Goal: Task Accomplishment & Management: Manage account settings

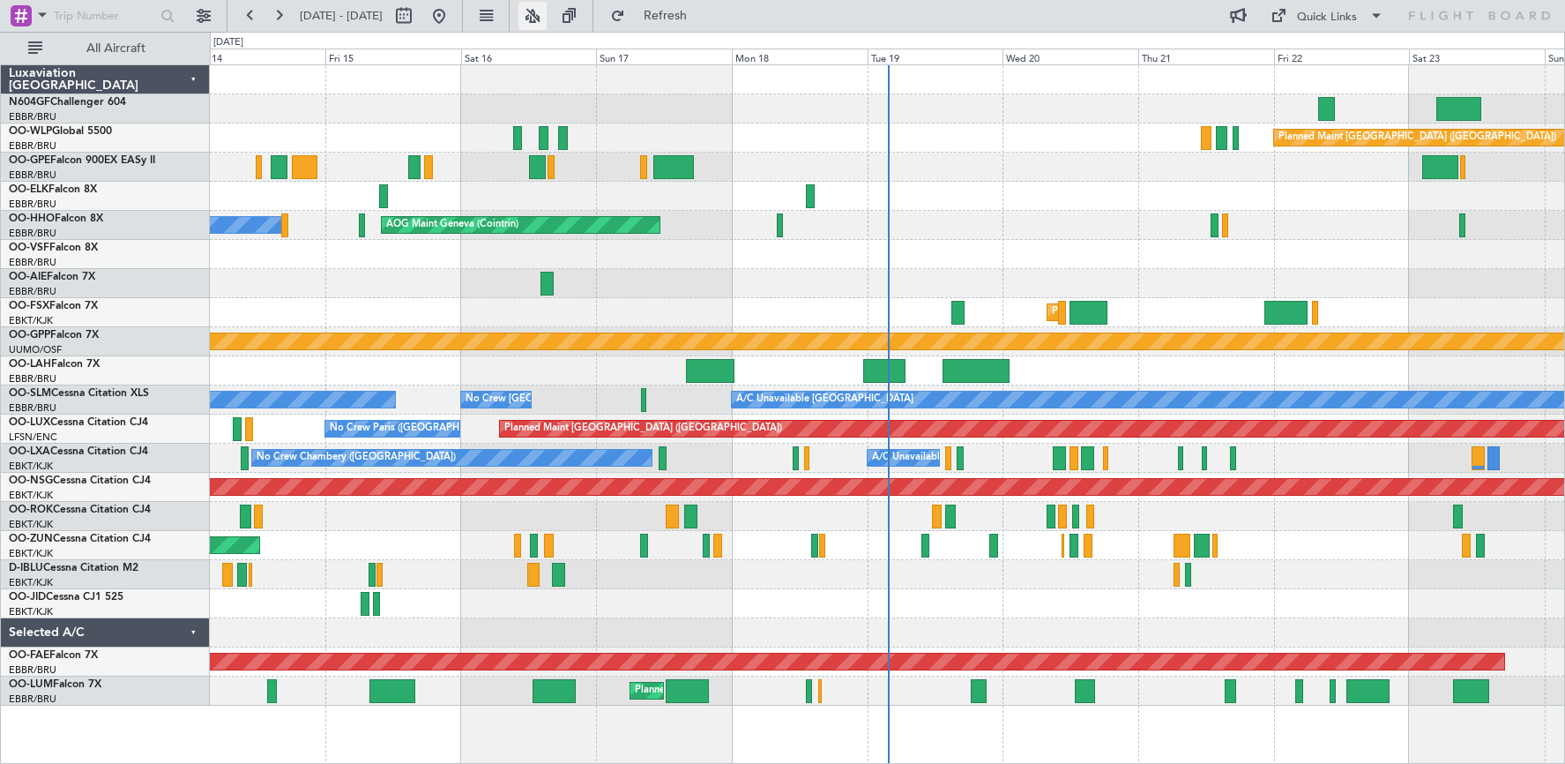
click at [547, 14] on button at bounding box center [532, 16] width 28 height 28
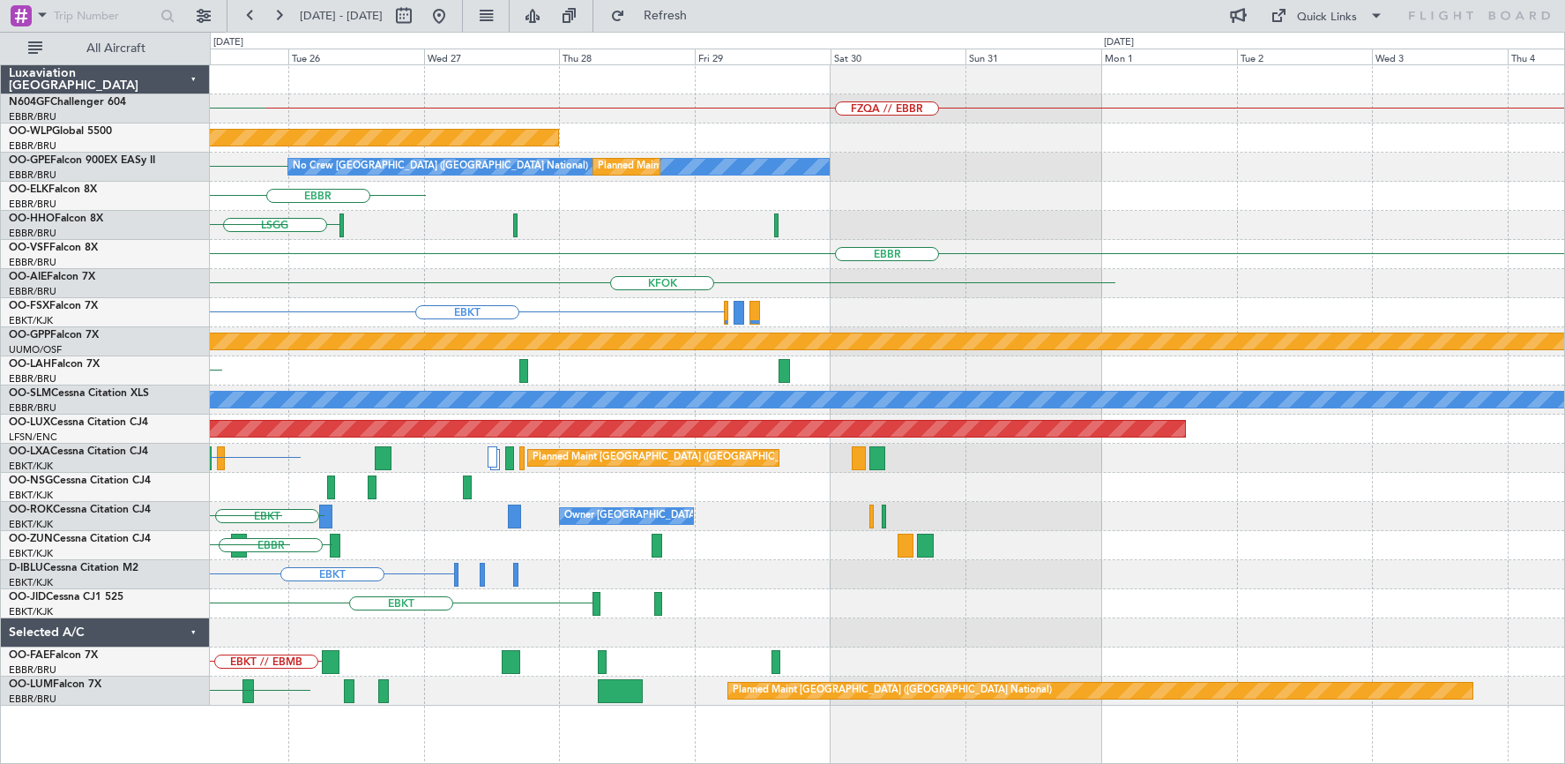
click at [5, 334] on div "FZQA // EBBR [GEOGRAPHIC_DATA] Planned Maint [GEOGRAPHIC_DATA] ([GEOGRAPHIC_DAT…" at bounding box center [782, 398] width 1565 height 732
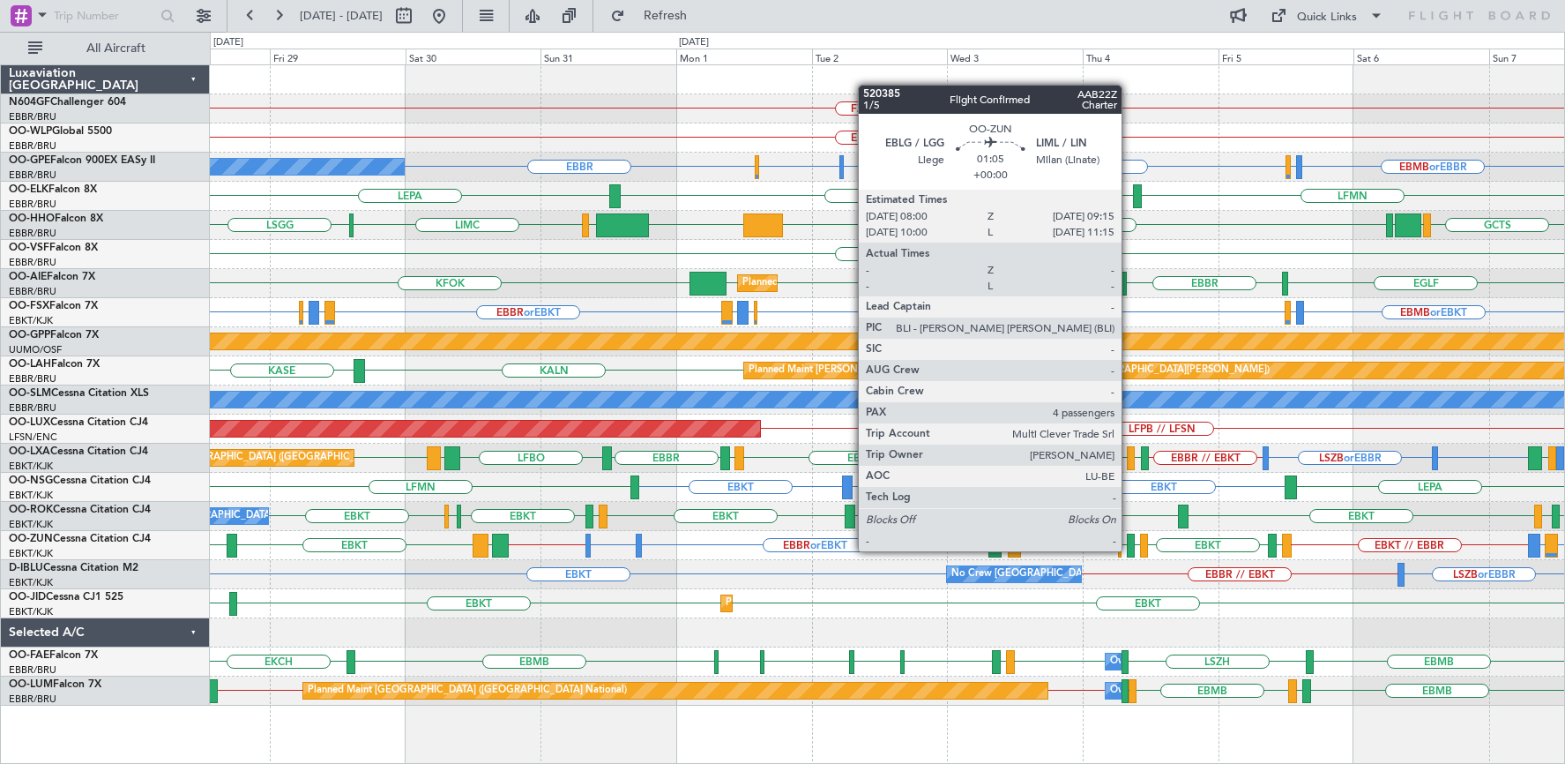
click at [1130, 549] on div at bounding box center [1131, 545] width 8 height 24
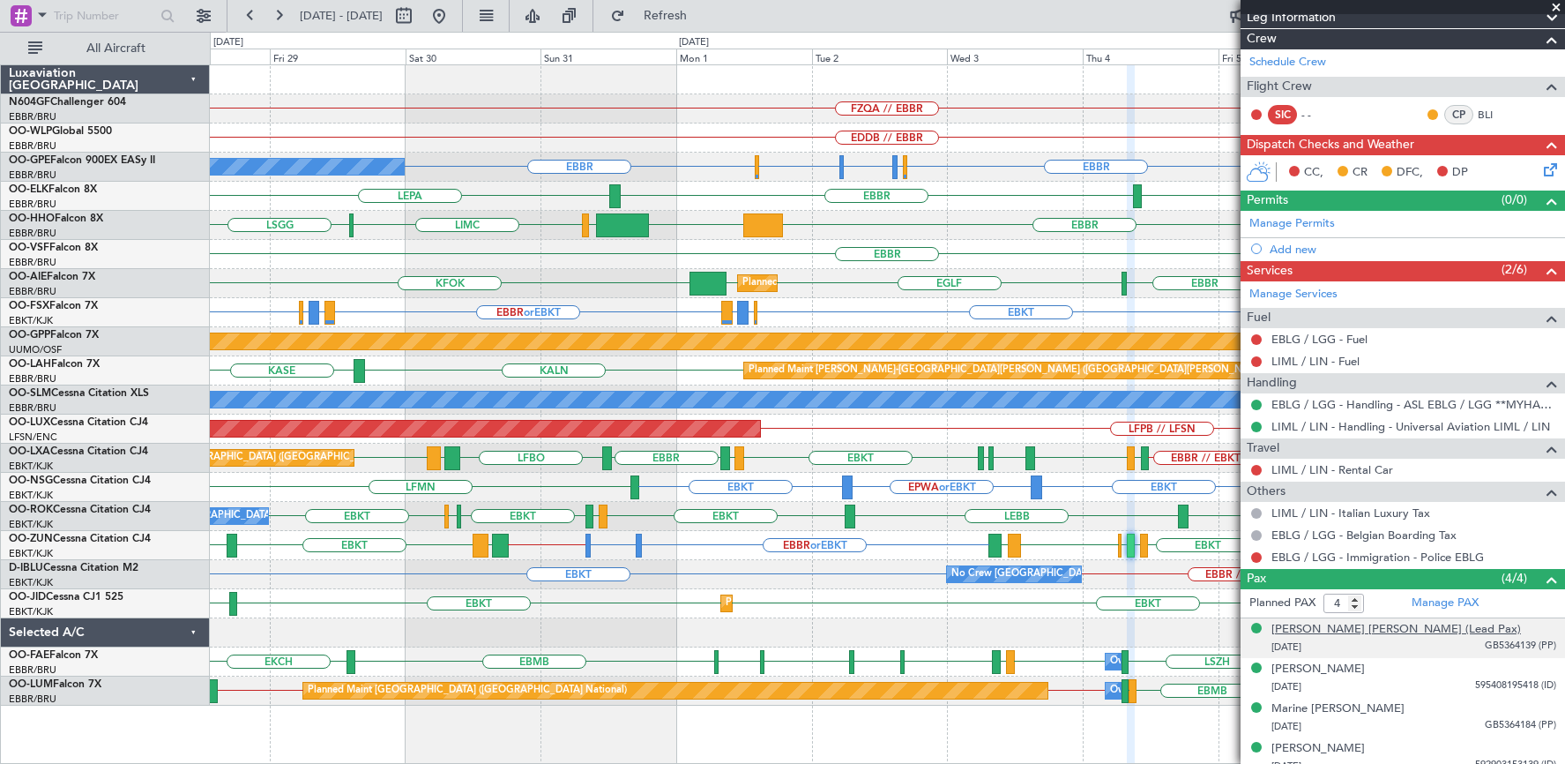
scroll to position [309, 0]
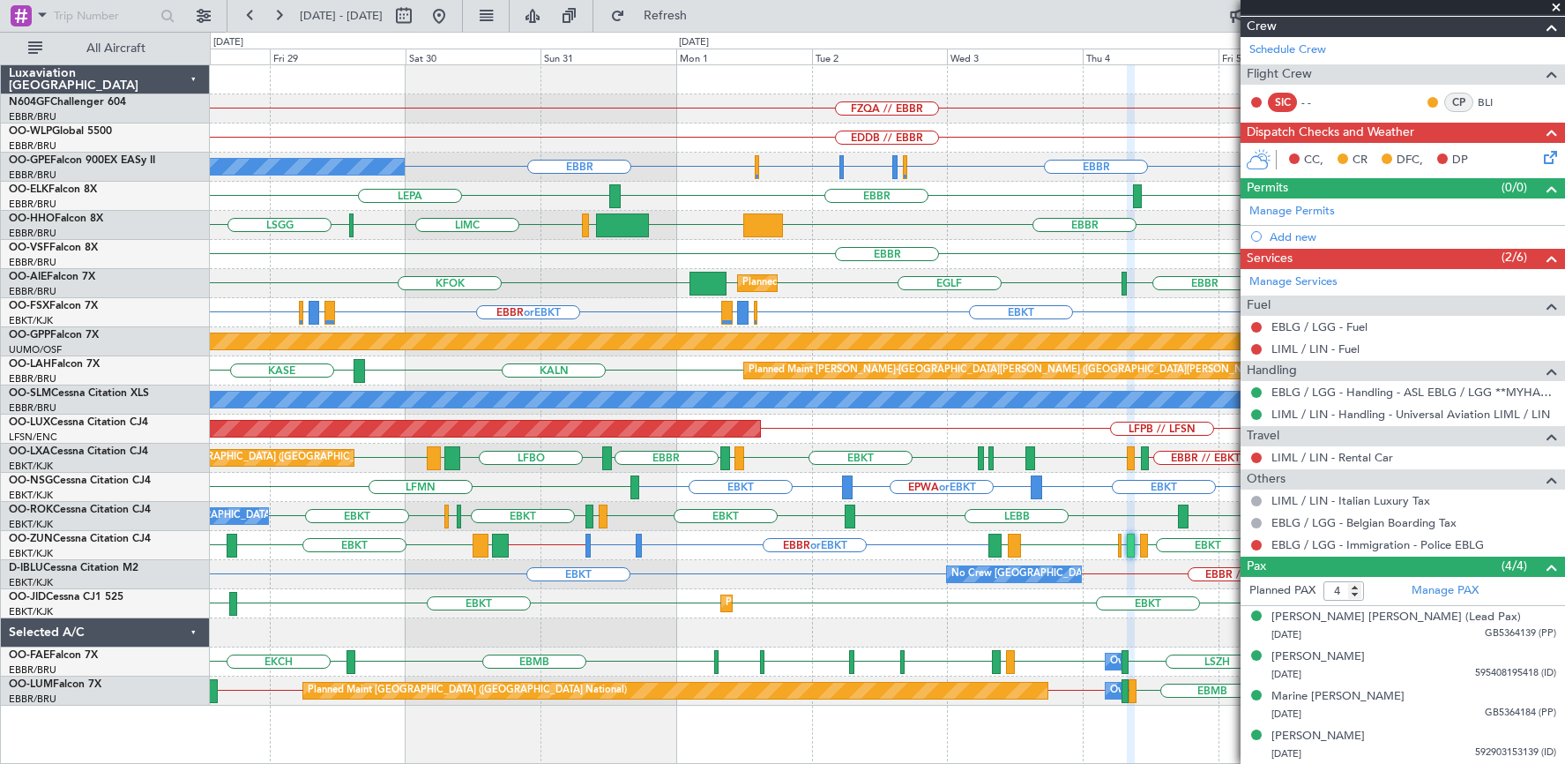
click at [1554, 4] on span at bounding box center [1556, 8] width 18 height 16
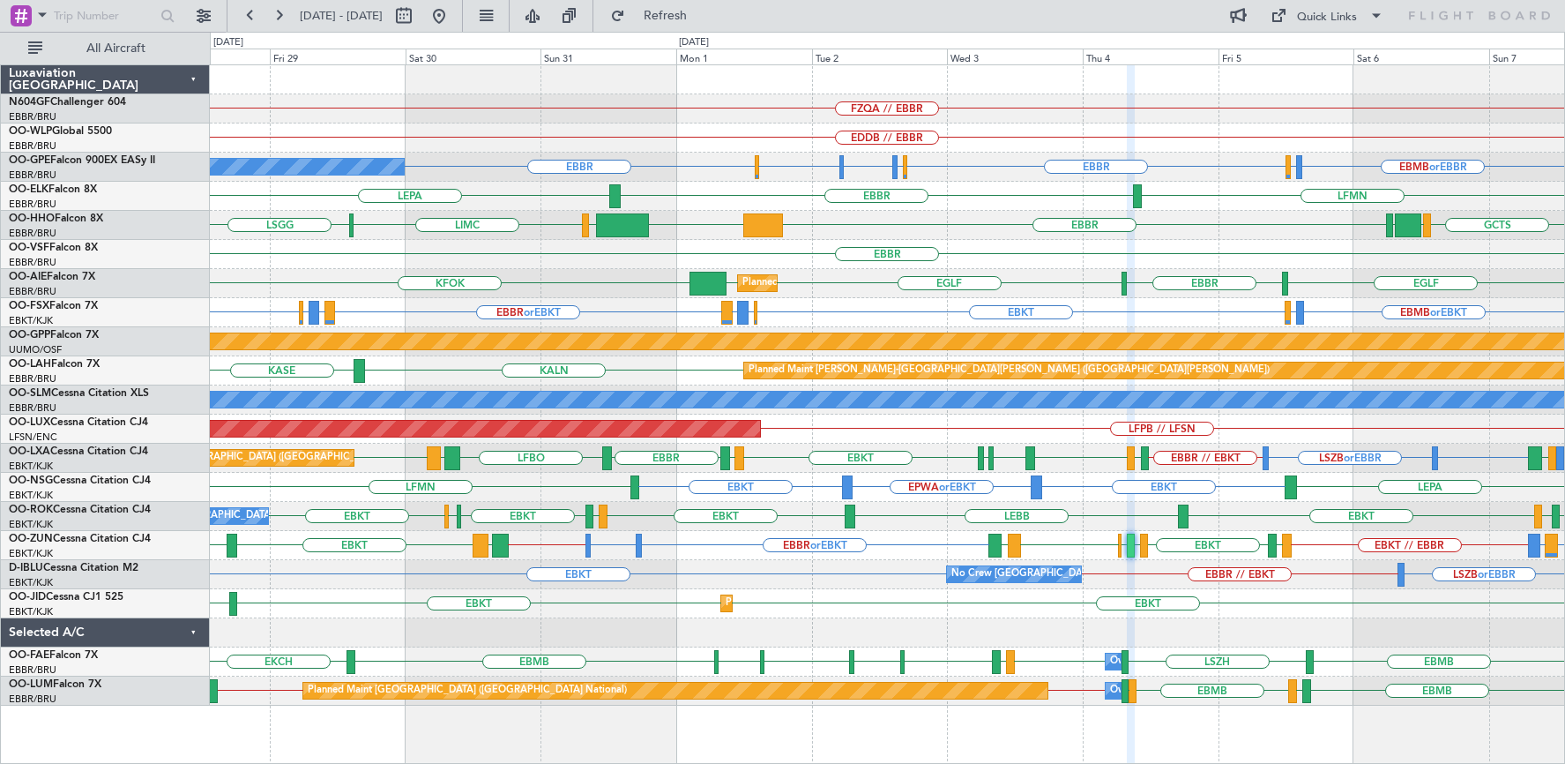
type input "0"
click at [453, 11] on button at bounding box center [439, 16] width 28 height 28
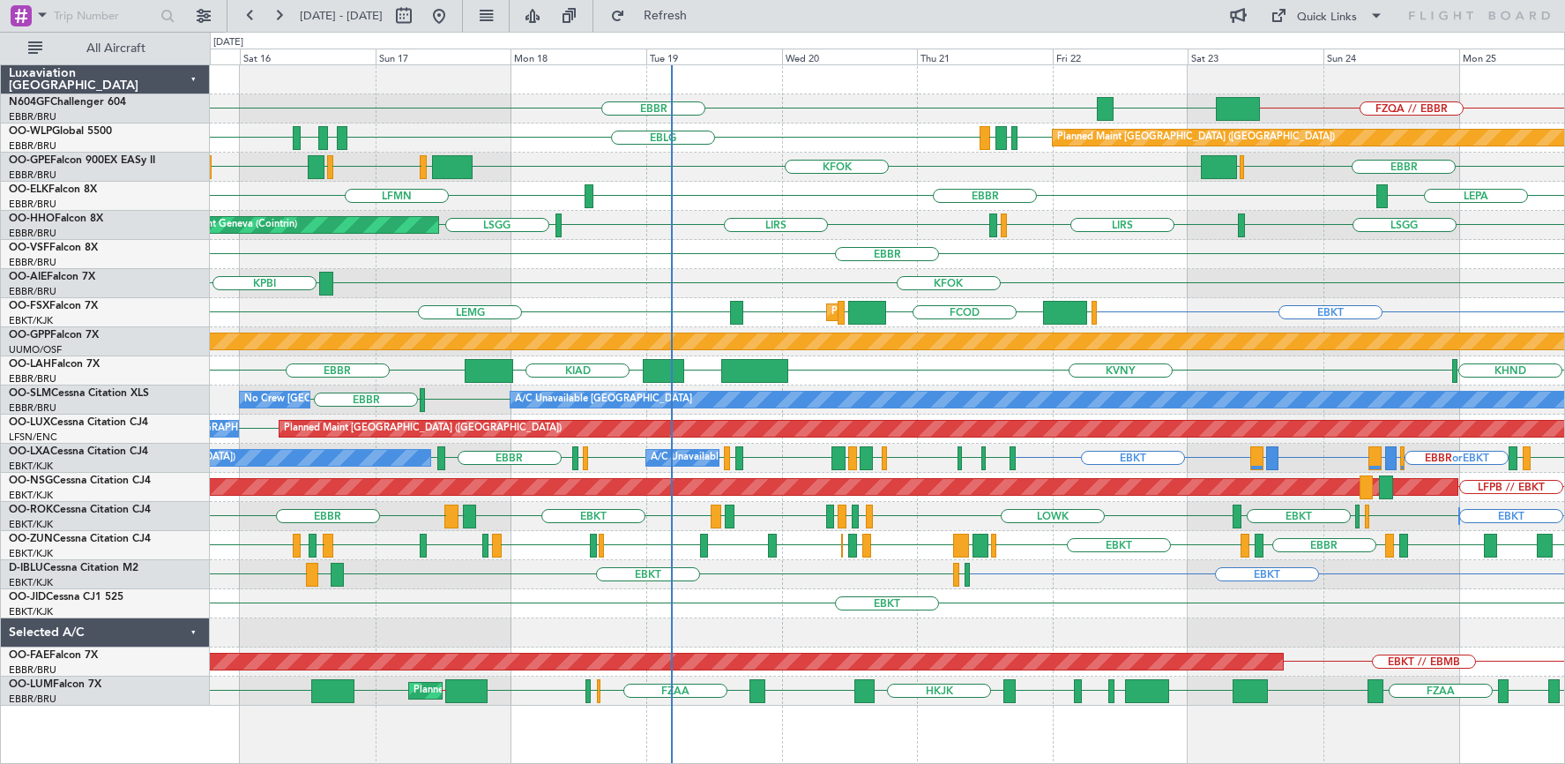
click at [1254, 236] on div "FZQA // EBBR [GEOGRAPHIC_DATA] [GEOGRAPHIC_DATA] Planned Maint [GEOGRAPHIC_DATA…" at bounding box center [887, 385] width 1354 height 640
click at [249, 11] on button at bounding box center [250, 16] width 28 height 28
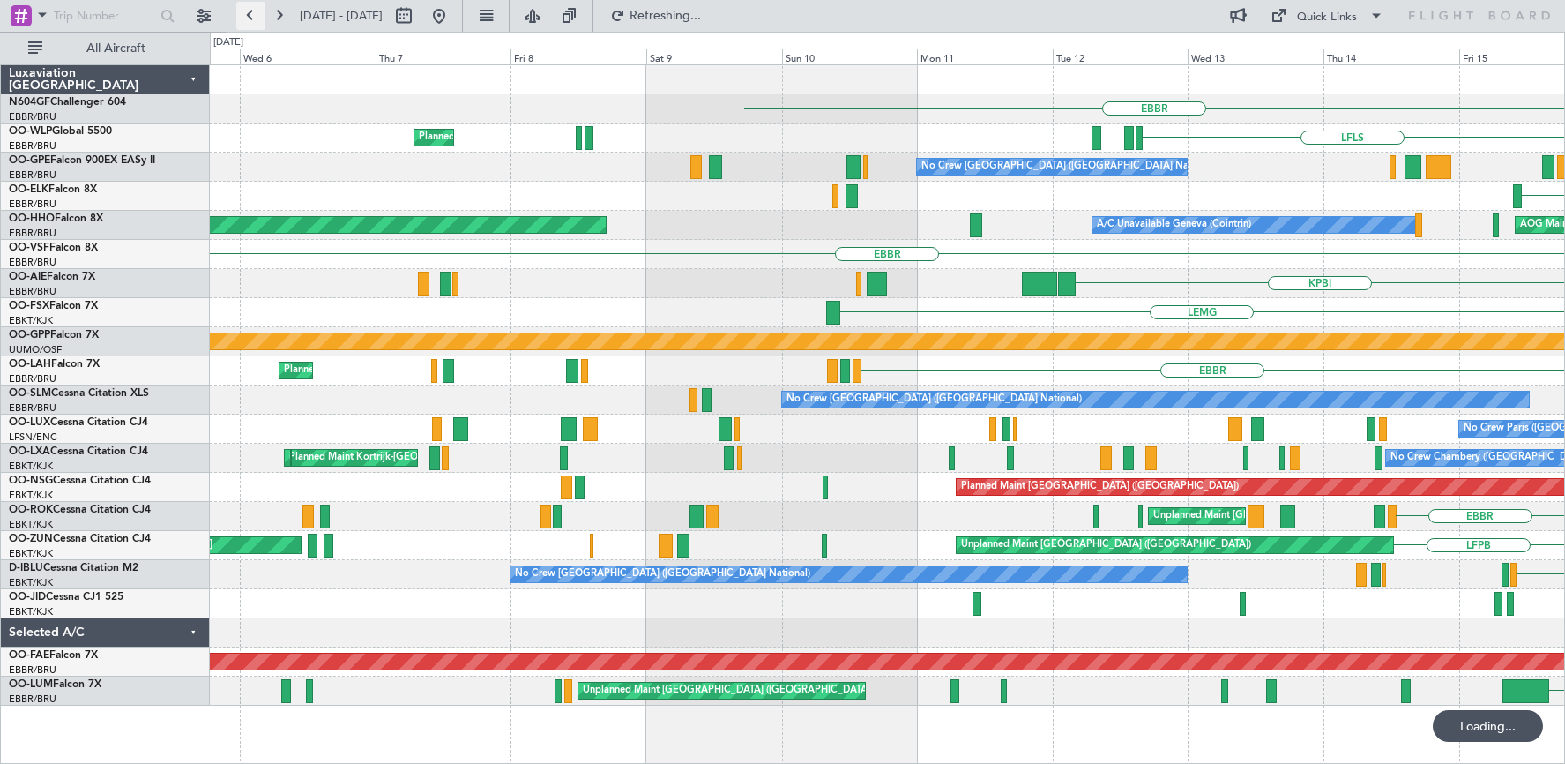
click at [249, 11] on button at bounding box center [250, 16] width 28 height 28
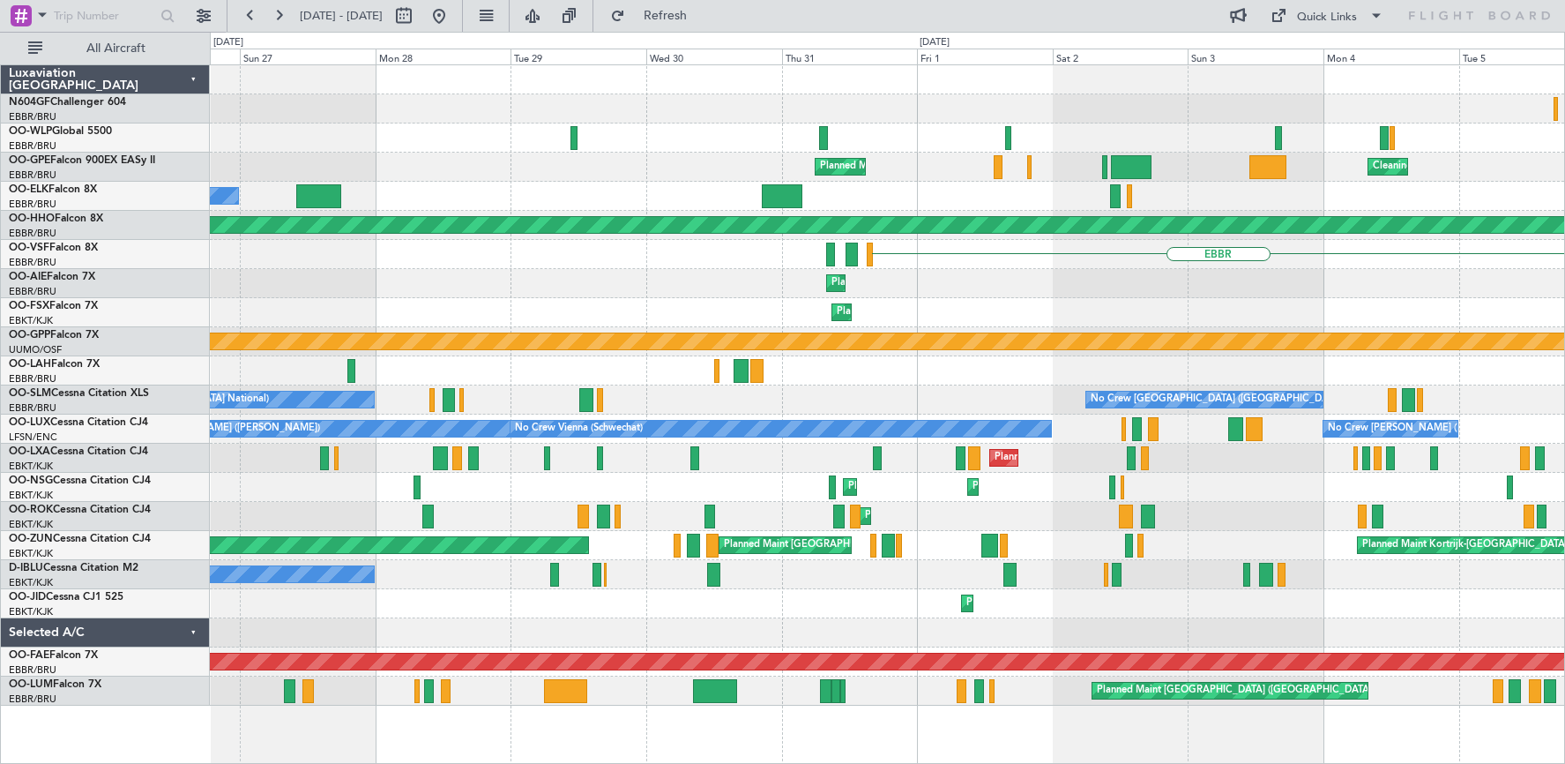
click at [435, 145] on div "Planned Maint Milan (Linate) Planned Maint Milan ([GEOGRAPHIC_DATA])" at bounding box center [887, 137] width 1354 height 29
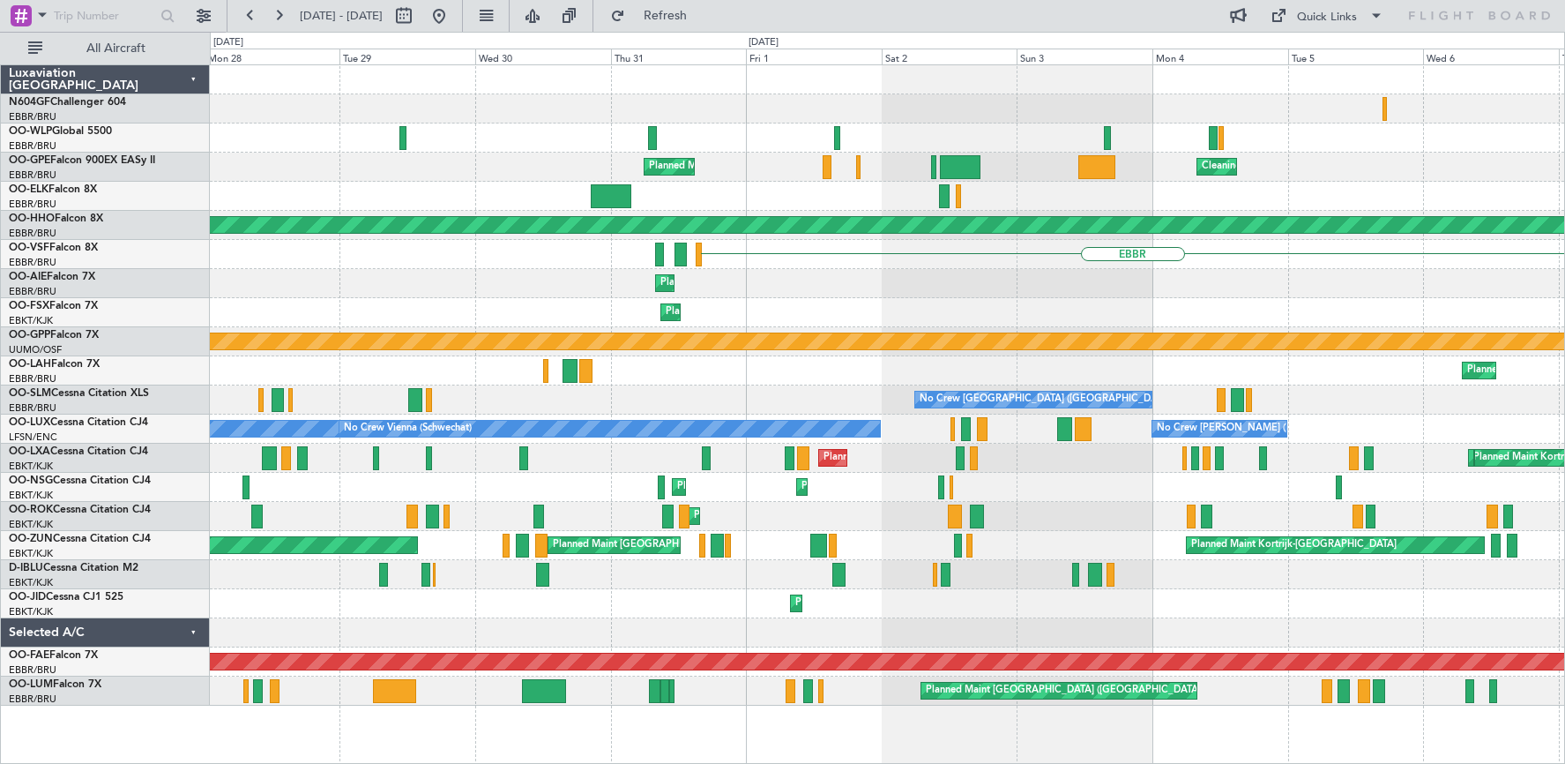
click at [284, 181] on div "Cleaning [GEOGRAPHIC_DATA] ([GEOGRAPHIC_DATA] National) Planned Maint [GEOGRAPH…" at bounding box center [887, 167] width 1354 height 29
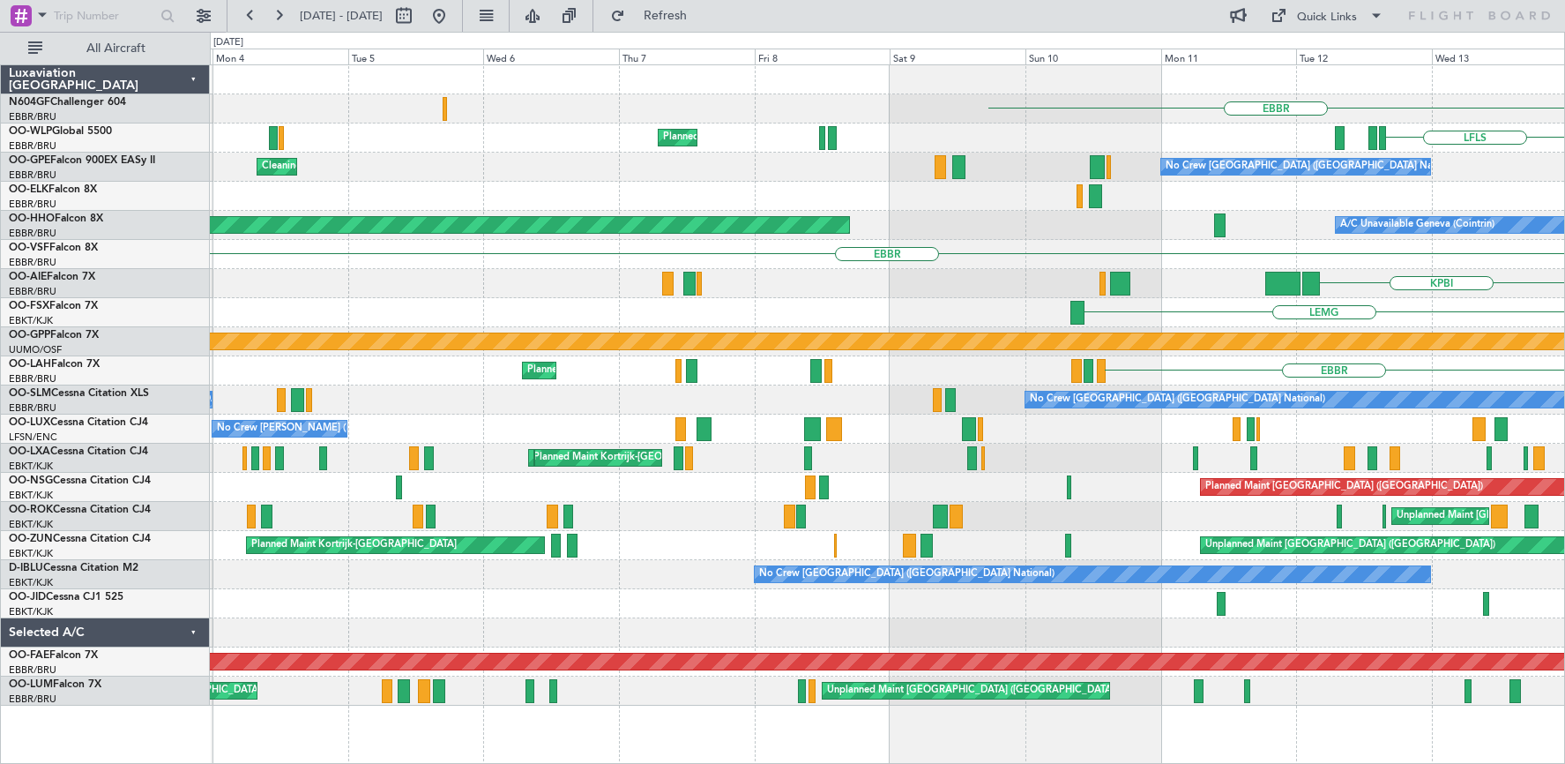
click at [518, 153] on div "EBBR Planned Maint Milan ([GEOGRAPHIC_DATA]) LFLS Cleaning [GEOGRAPHIC_DATA] ([…" at bounding box center [887, 385] width 1354 height 640
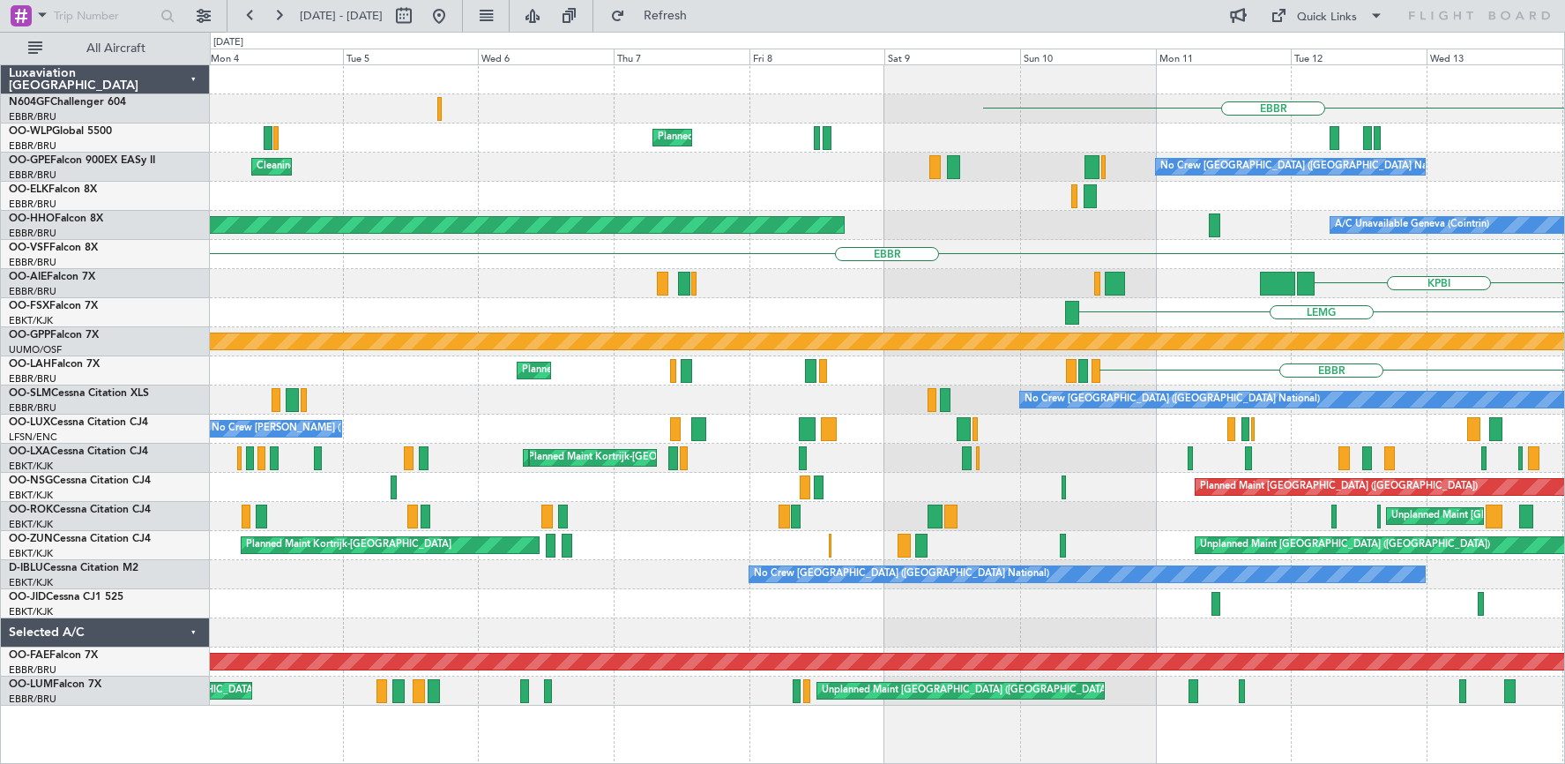
click at [541, 160] on div "Cleaning [GEOGRAPHIC_DATA] ([GEOGRAPHIC_DATA] National) No Crew [GEOGRAPHIC_DAT…" at bounding box center [887, 167] width 1354 height 29
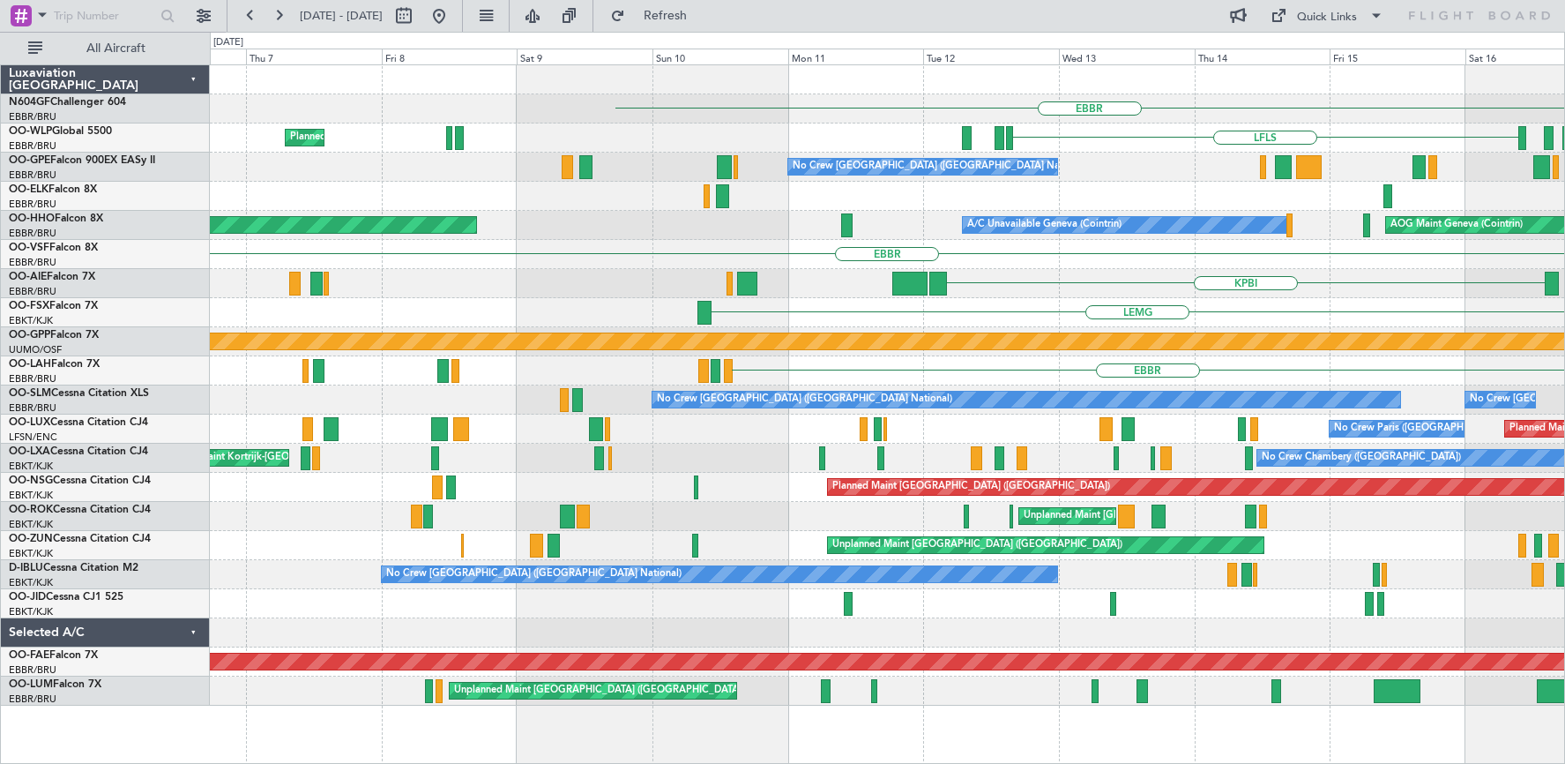
click at [412, 96] on div "EBBR" at bounding box center [887, 108] width 1354 height 29
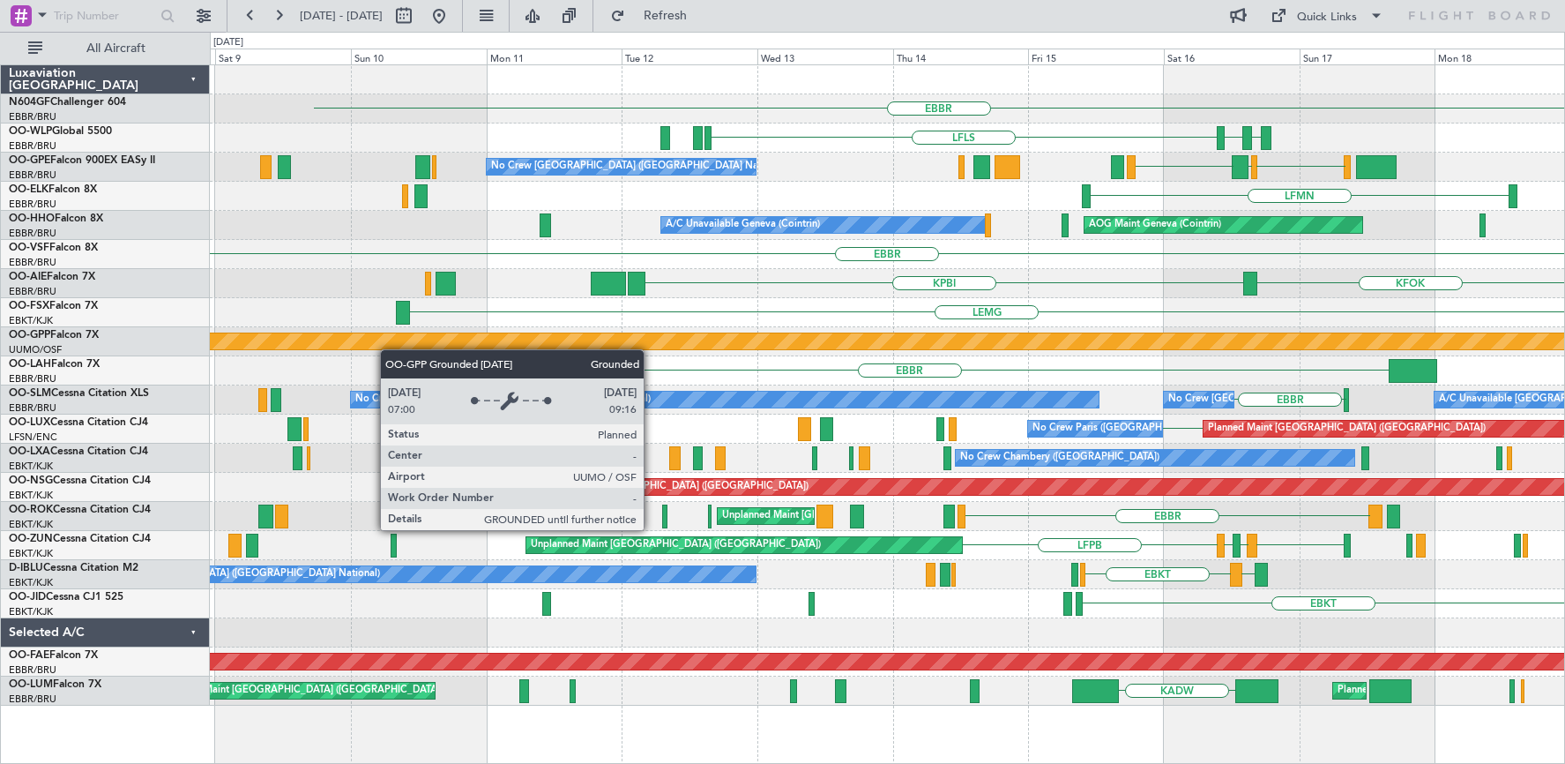
click at [305, 347] on div "EBBR LFLS LDSP EBLG Planned Maint Milan ([GEOGRAPHIC_DATA]) LEPA [GEOGRAPHIC_DA…" at bounding box center [887, 385] width 1354 height 640
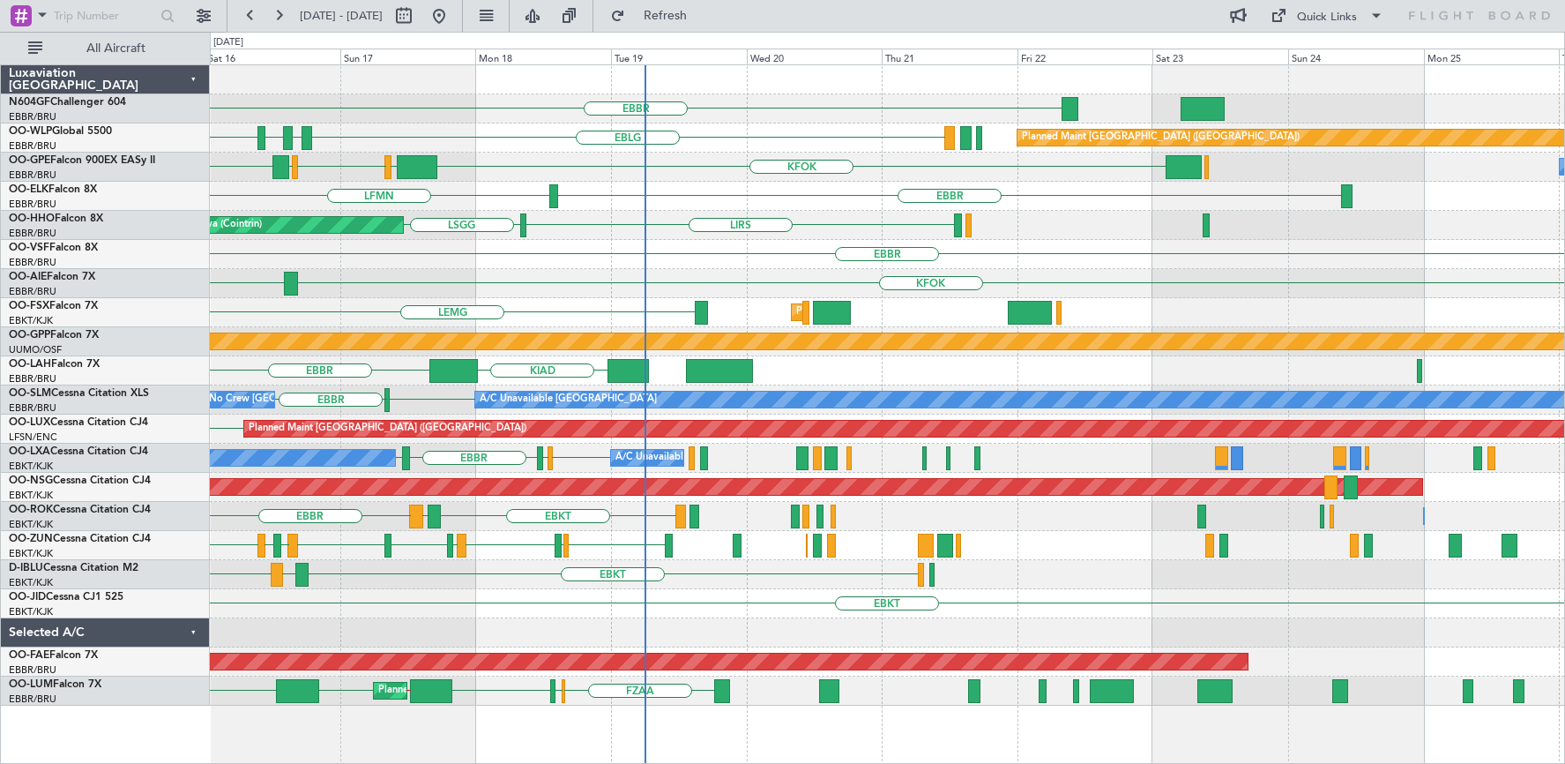
click at [411, 34] on div "EBBR EBLG LDSP EBLG LFLS Planned Maint [GEOGRAPHIC_DATA] ([GEOGRAPHIC_DATA]) KF…" at bounding box center [782, 398] width 1565 height 732
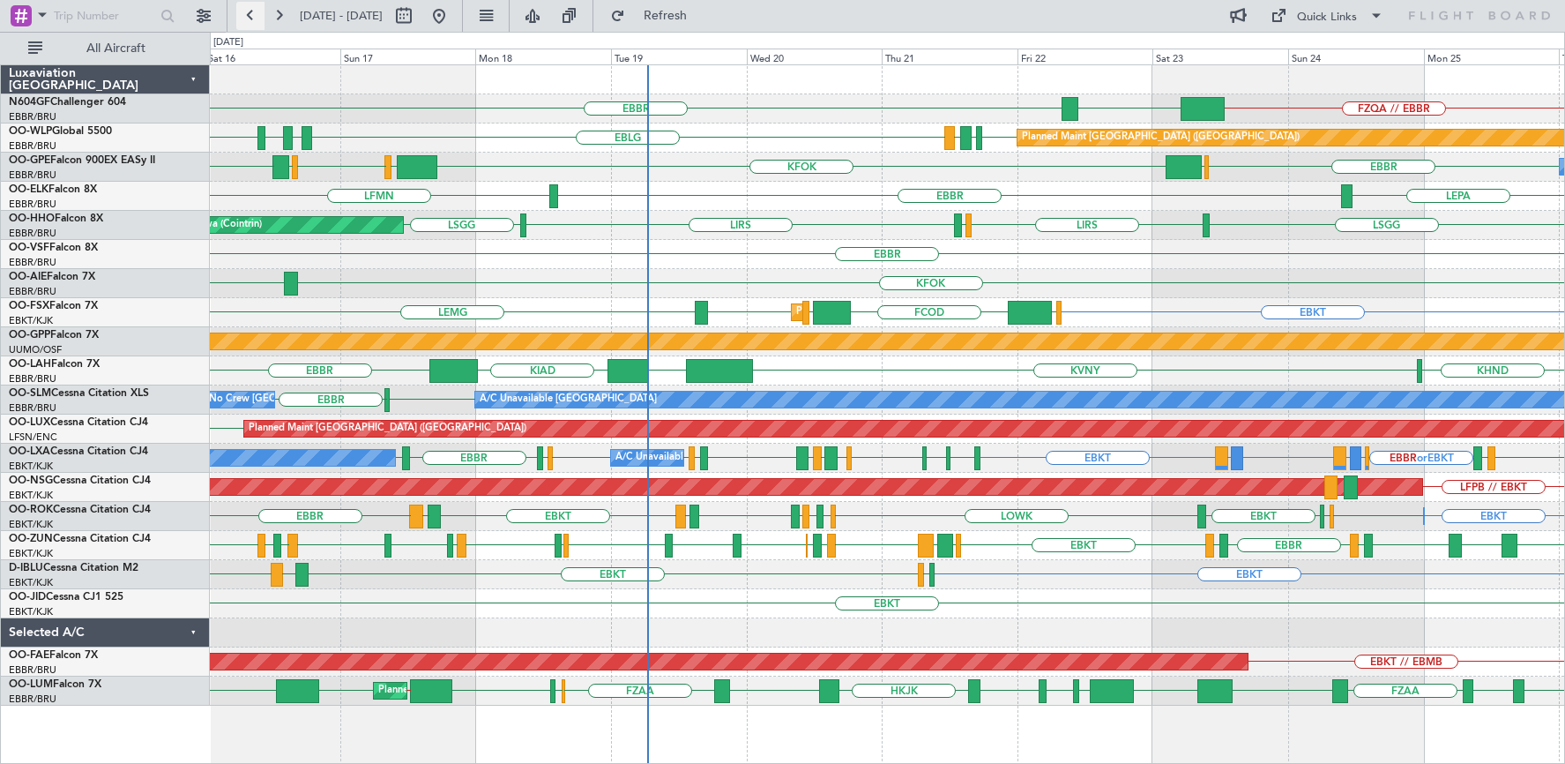
click at [243, 16] on button at bounding box center [250, 16] width 28 height 28
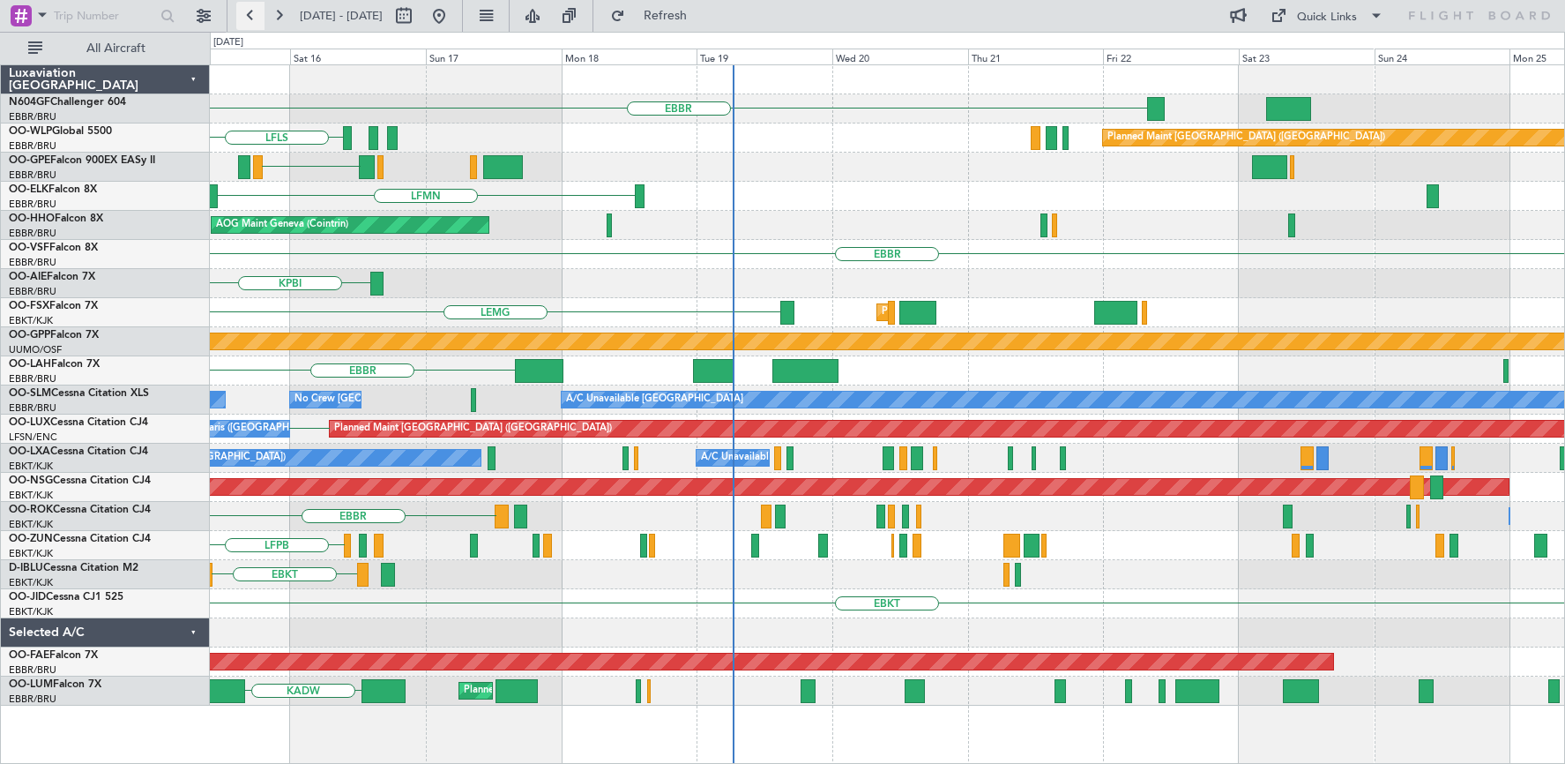
click at [243, 16] on button at bounding box center [250, 16] width 28 height 28
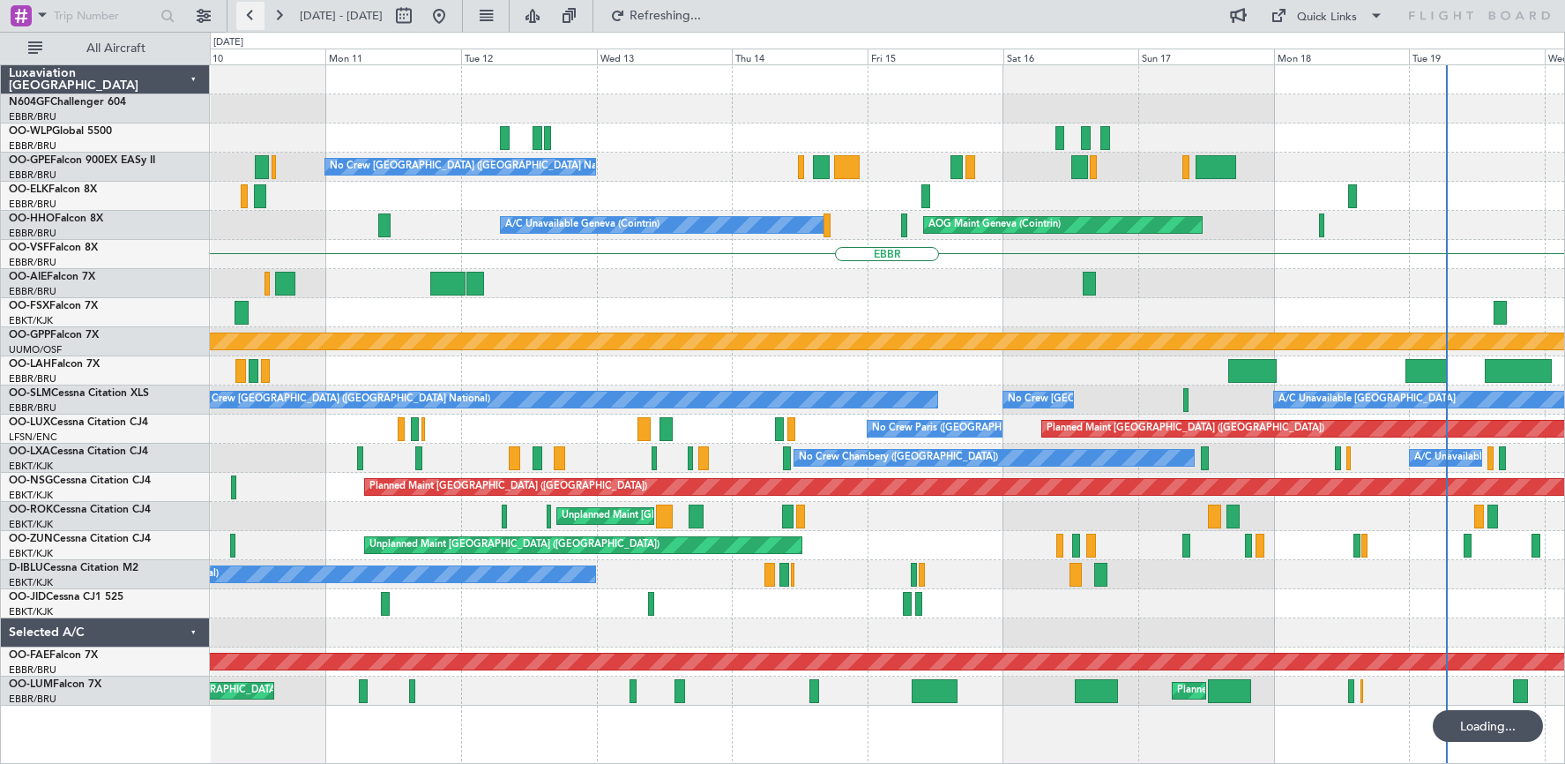
click at [243, 15] on button at bounding box center [250, 16] width 28 height 28
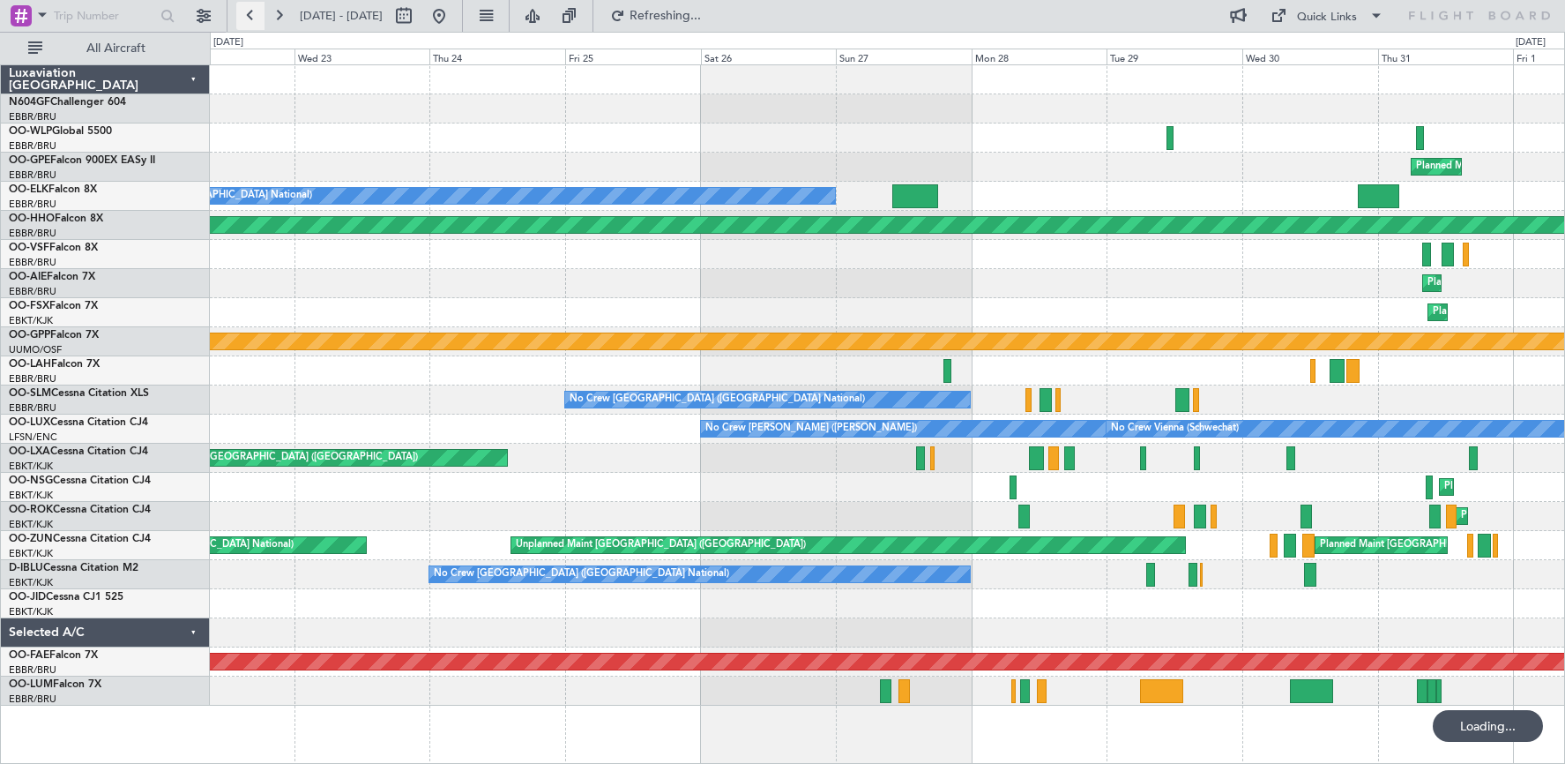
click at [243, 15] on button at bounding box center [250, 16] width 28 height 28
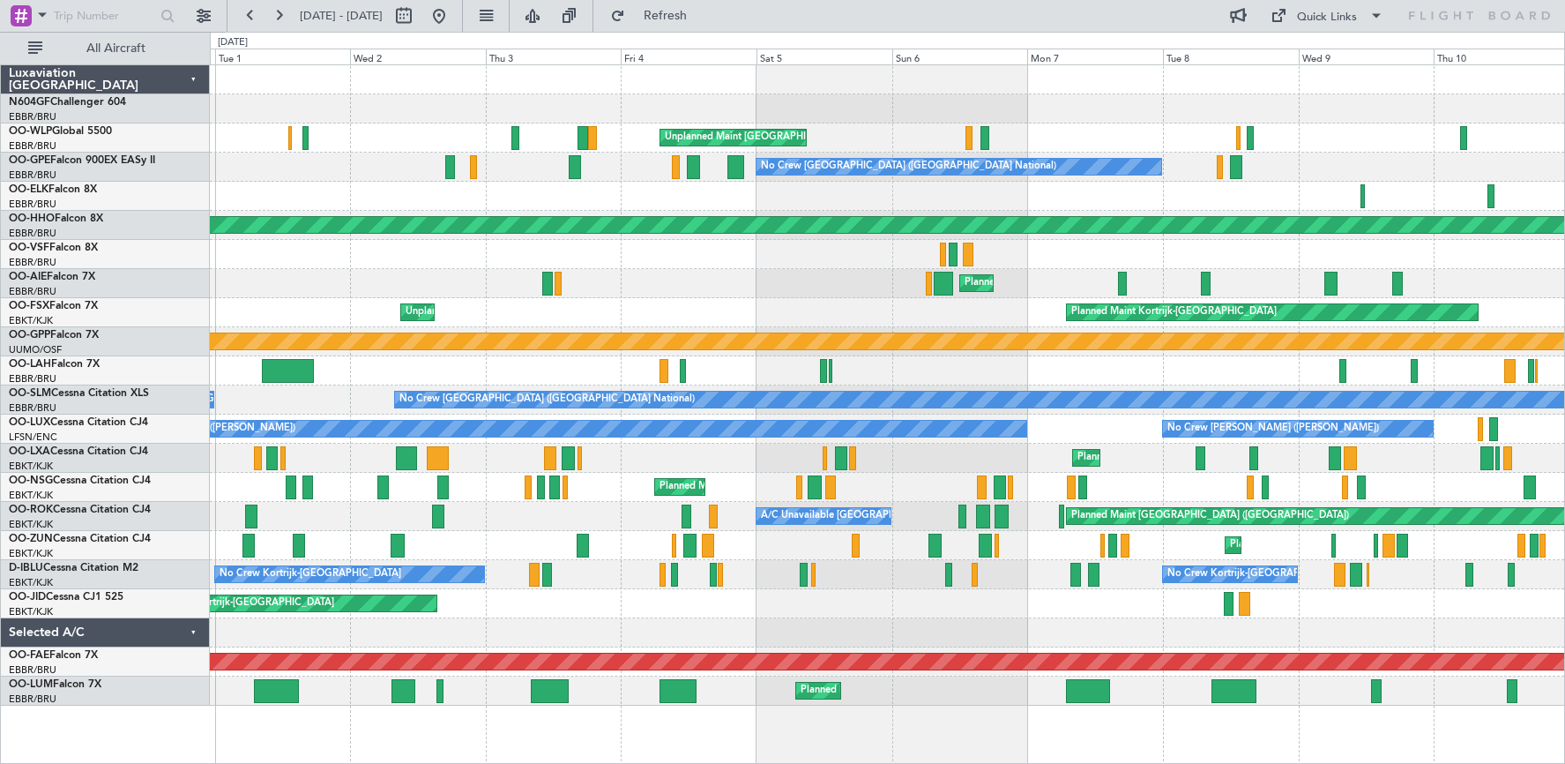
click at [436, 104] on div at bounding box center [887, 108] width 1354 height 29
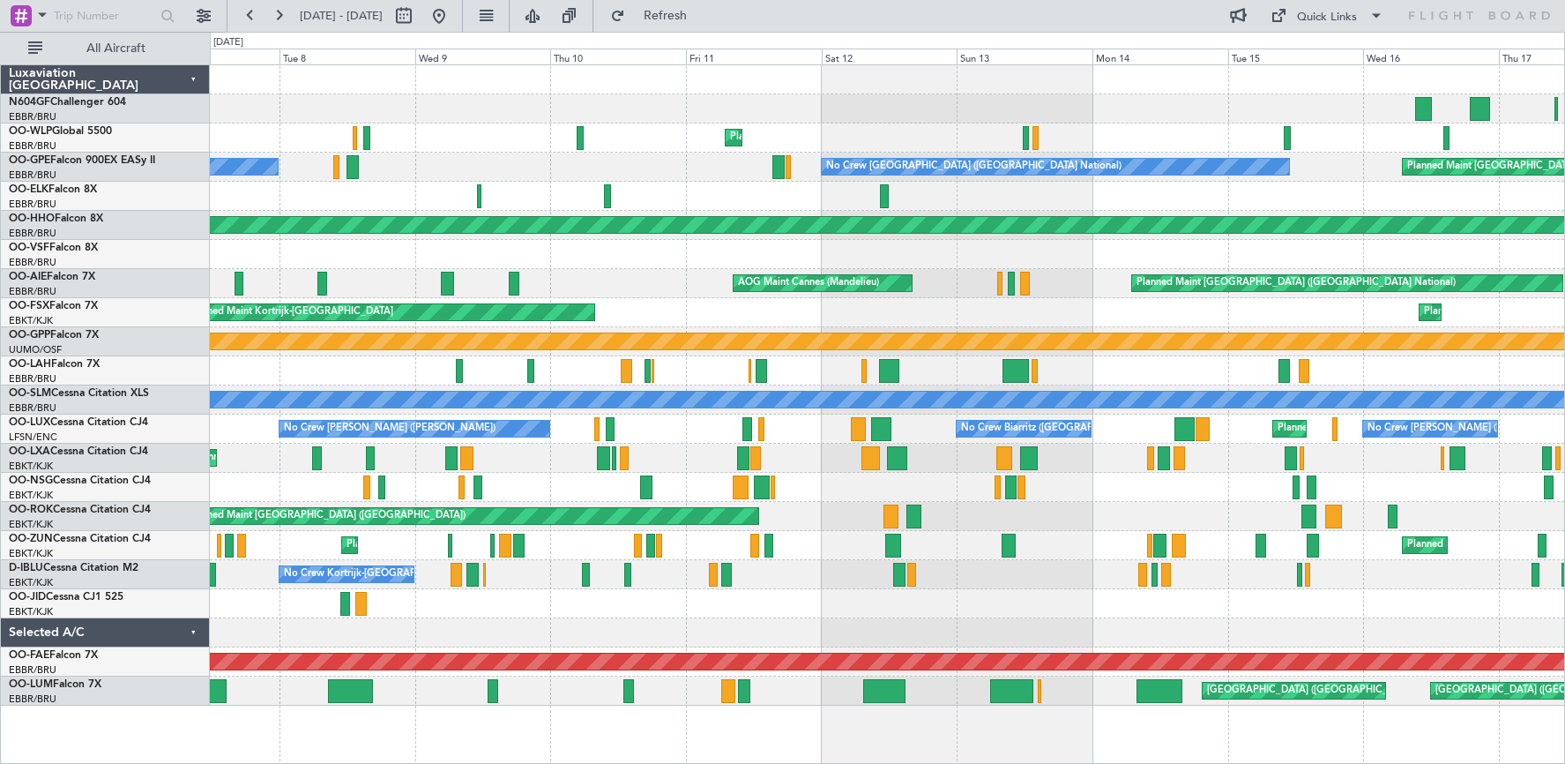
click at [212, 115] on div at bounding box center [887, 108] width 1354 height 29
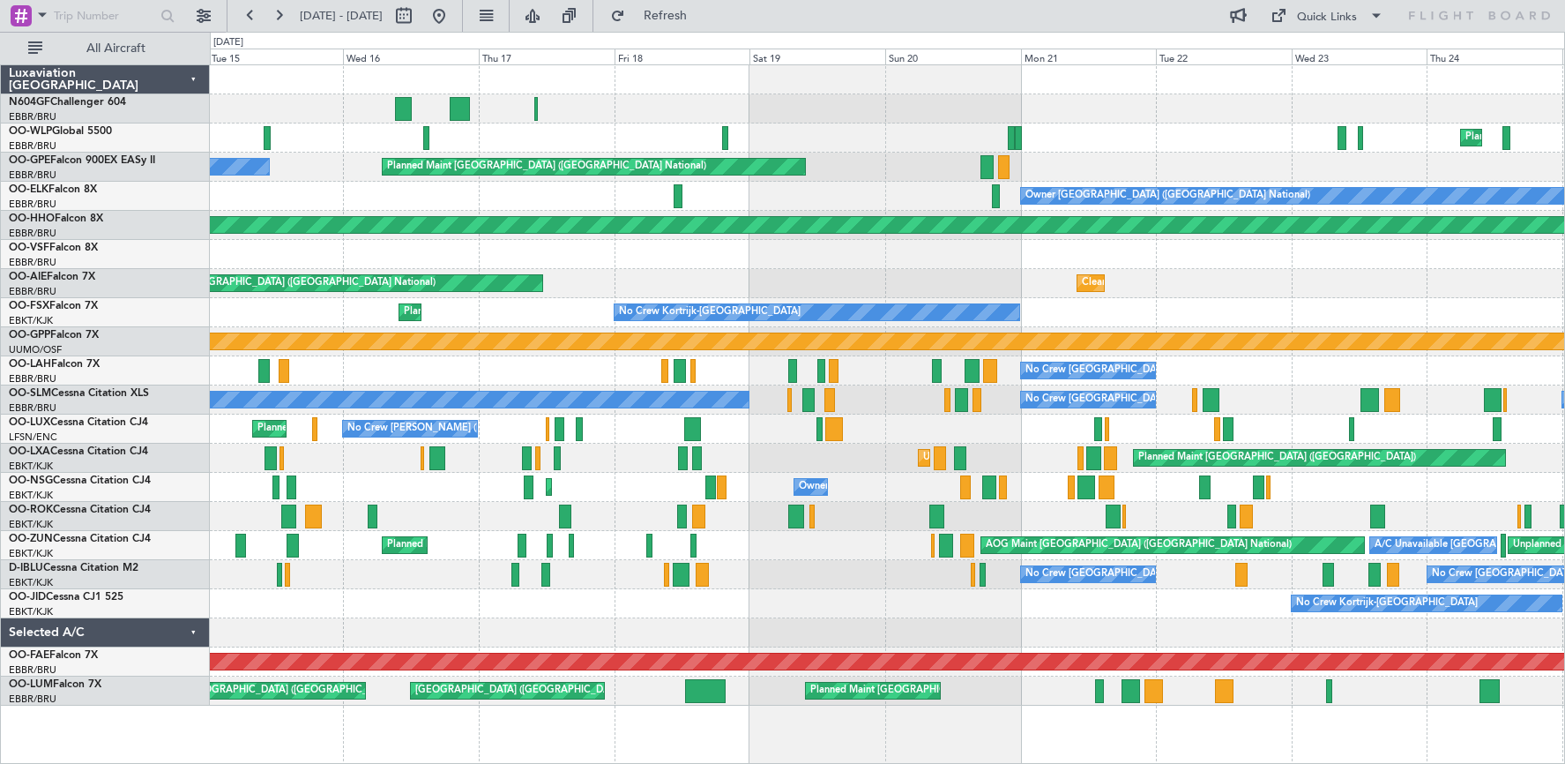
click at [303, 116] on div at bounding box center [887, 108] width 1354 height 29
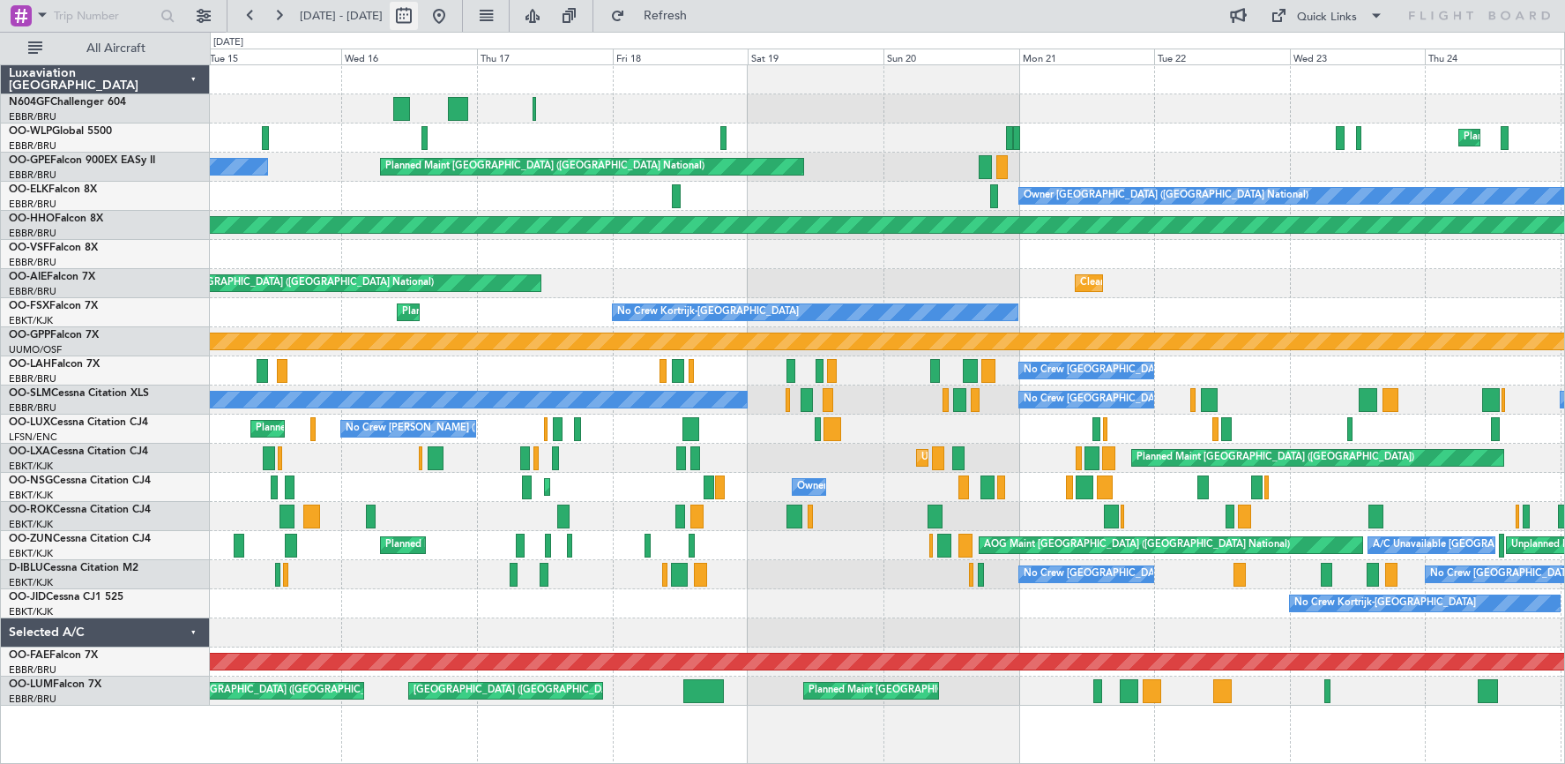
click at [453, 12] on button at bounding box center [439, 16] width 28 height 28
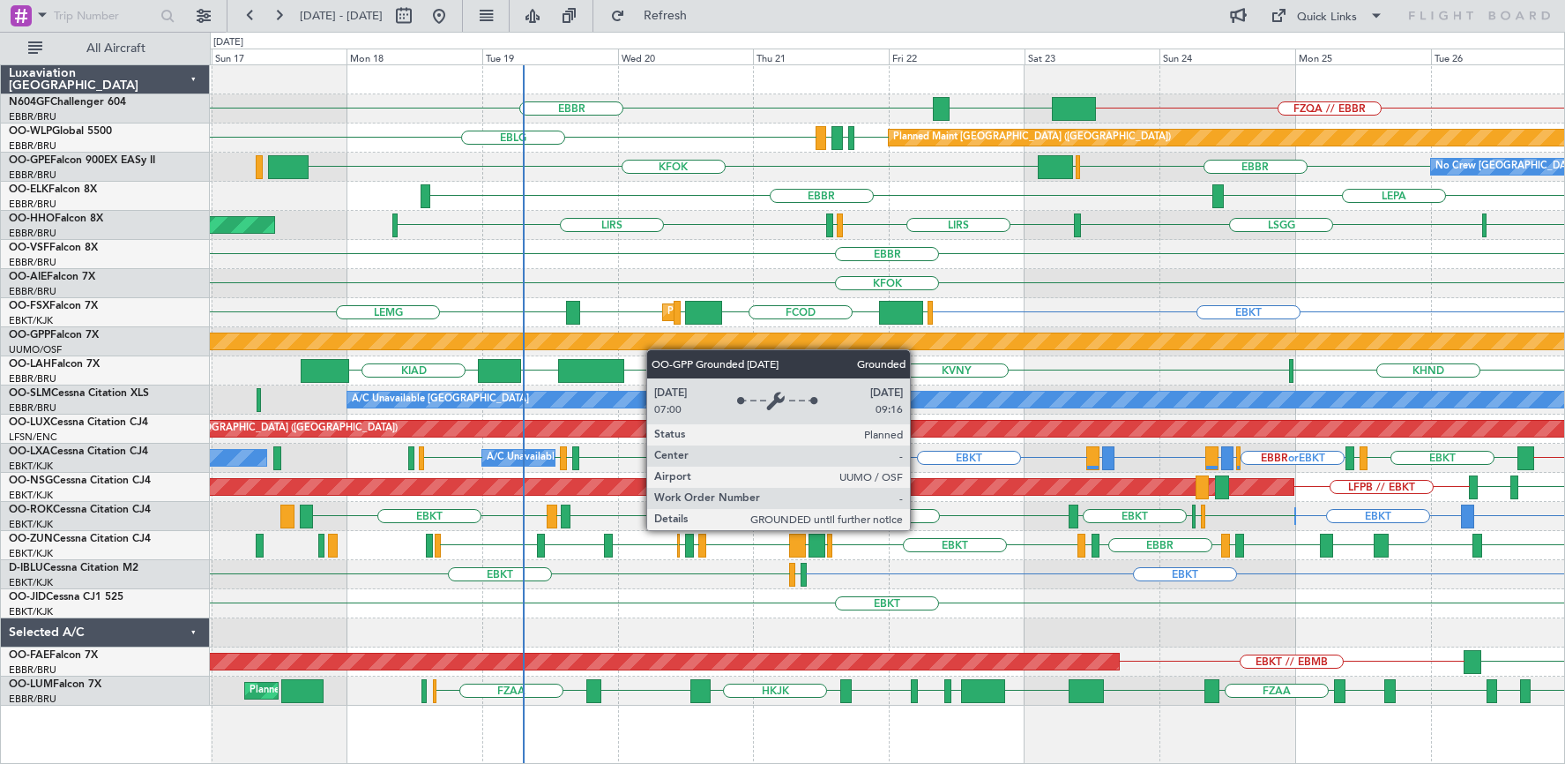
click at [727, 346] on div "FZQA // EBBR LGSA EBBR EDDB EBLG LDDU EBLG Planned Maint Berlin (Brandenburg) E…" at bounding box center [887, 385] width 1354 height 640
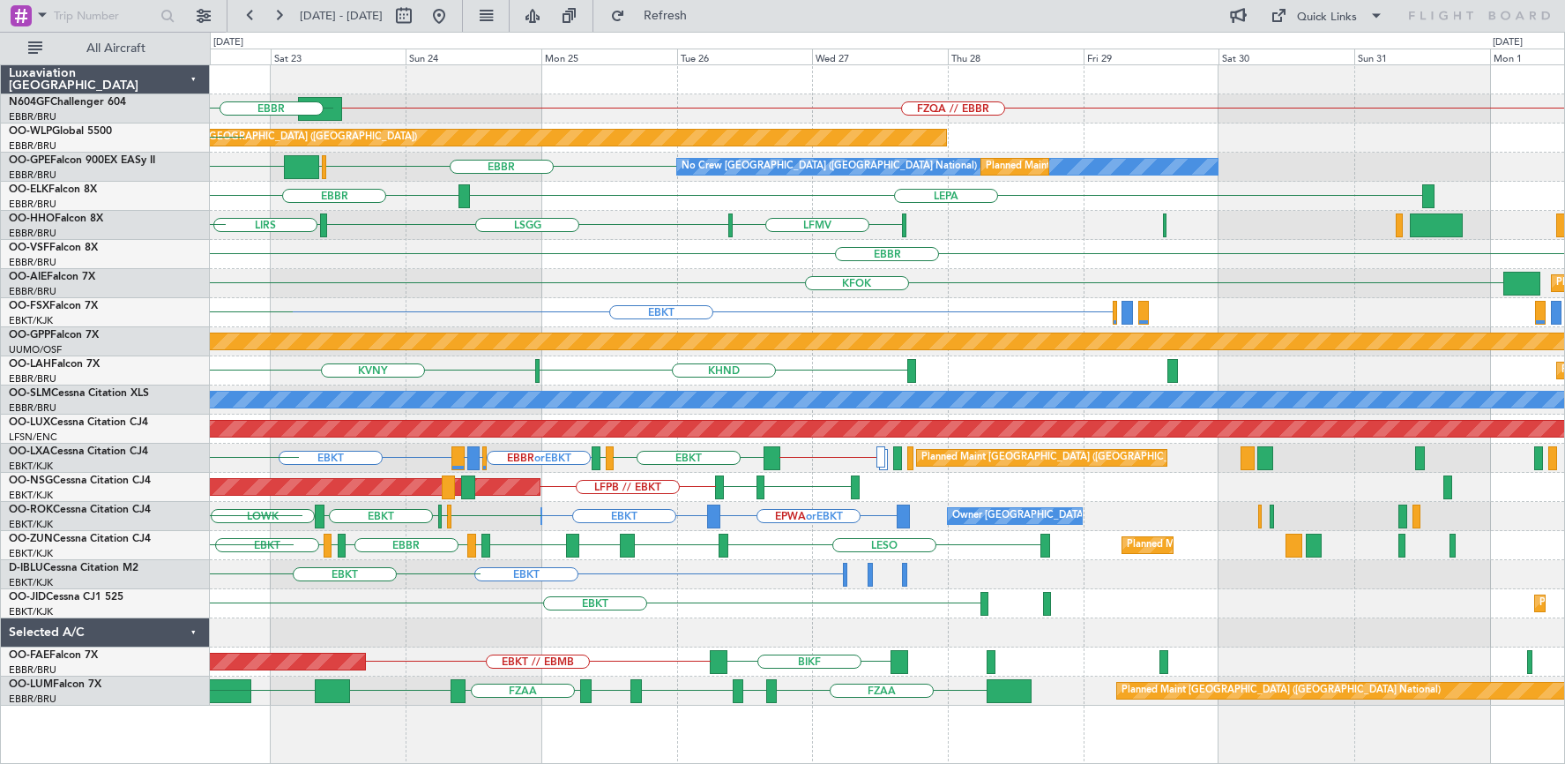
click at [280, 236] on div "FZQA // EBBR LGSA EBBR Planned Maint Berlin (Brandenburg) LDDU EBLG EDDB EBLG E…" at bounding box center [887, 385] width 1354 height 640
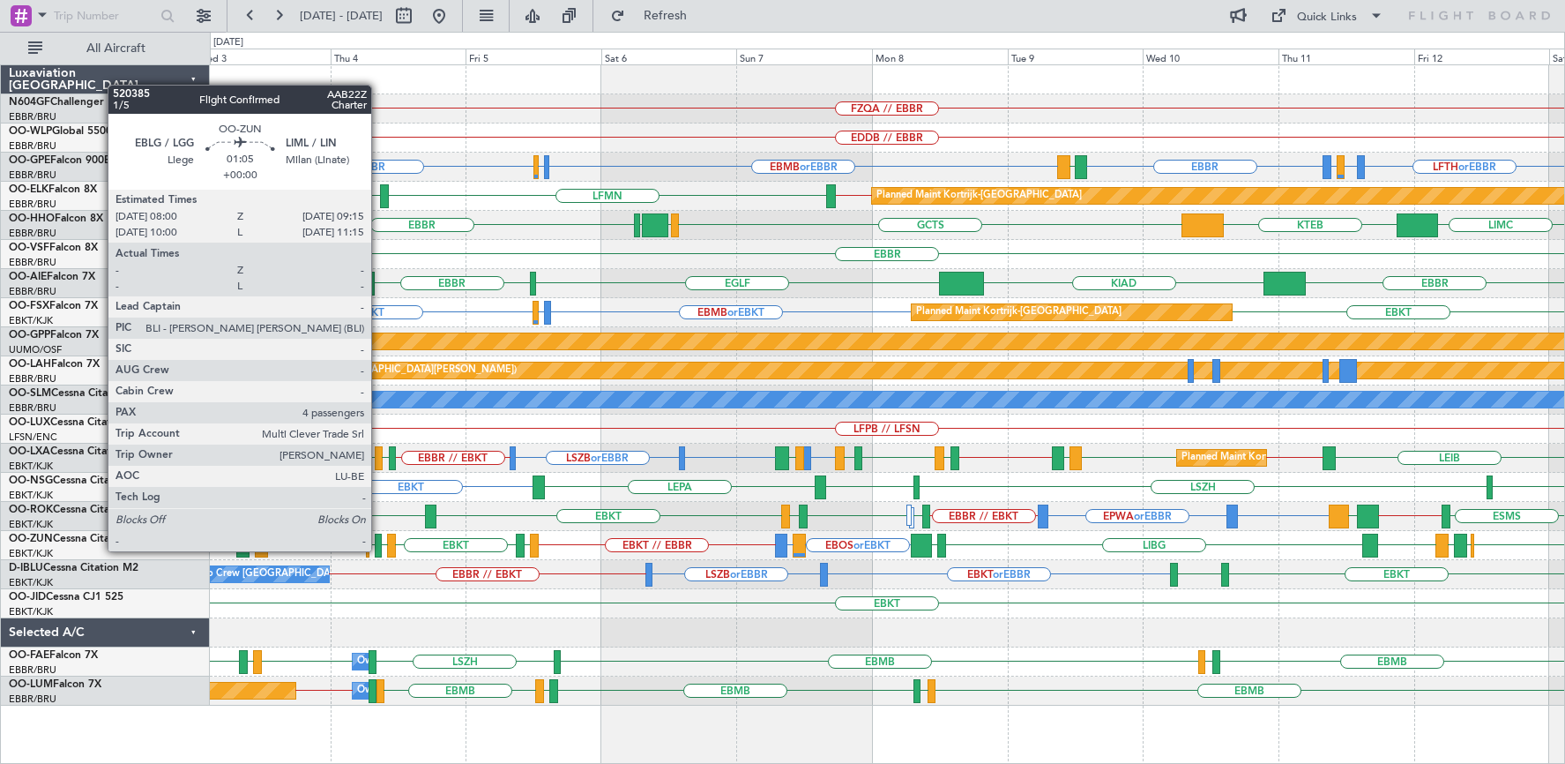
click at [379, 549] on div at bounding box center [379, 545] width 8 height 24
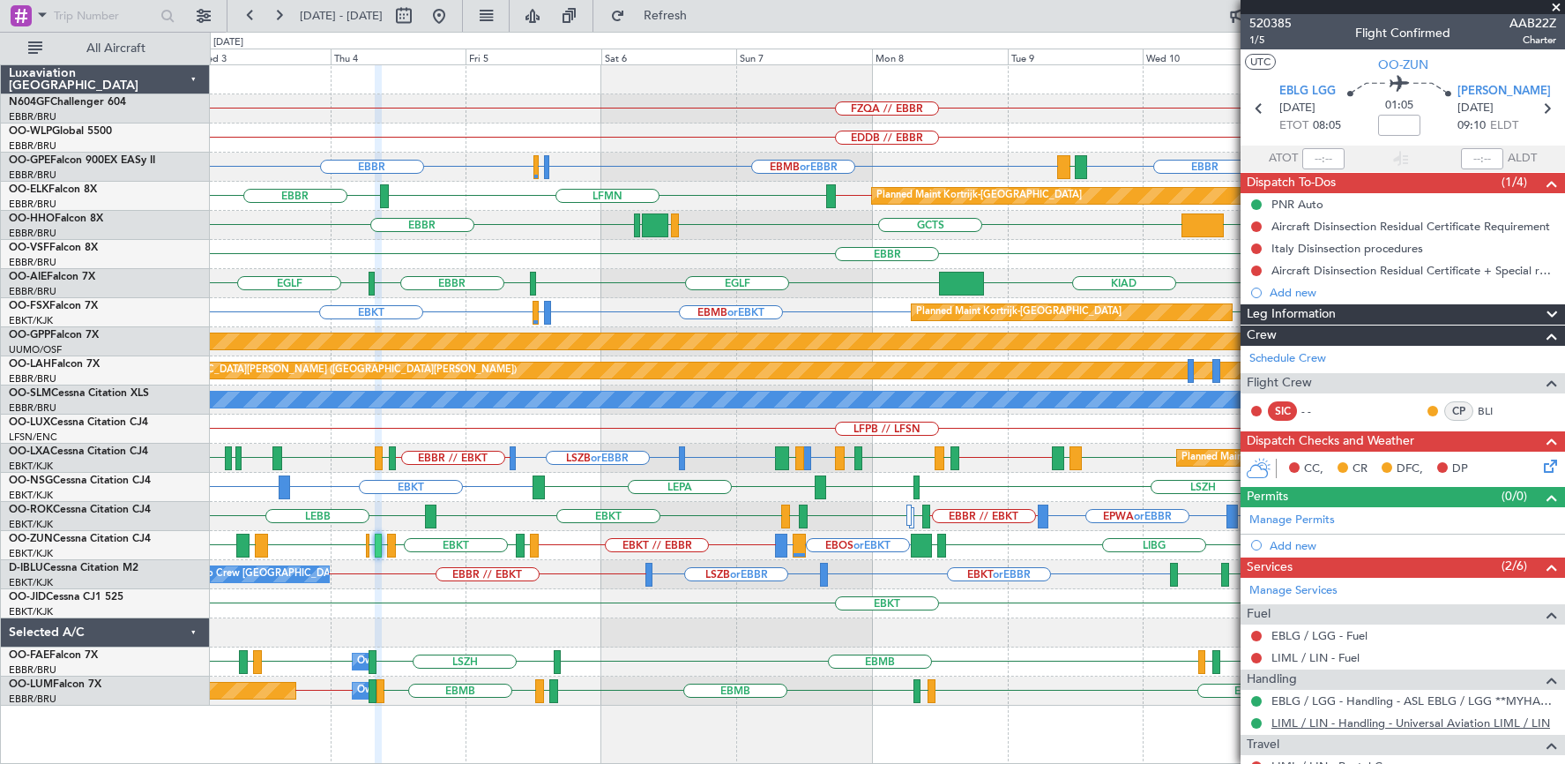
click at [1430, 723] on link "LIML / LIN - Handling - Universal Aviation LIML / LIN" at bounding box center [1410, 722] width 279 height 15
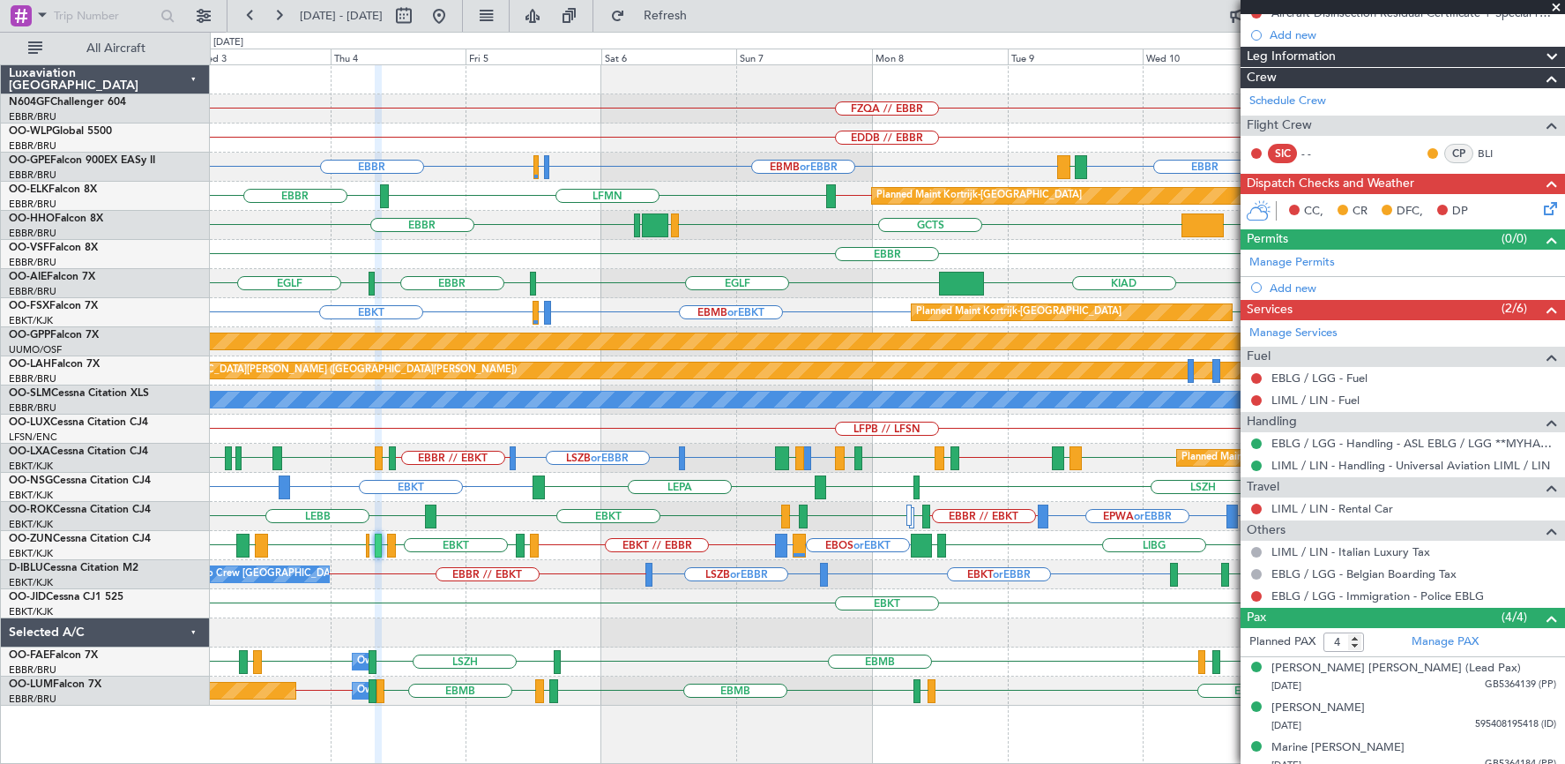
scroll to position [265, 0]
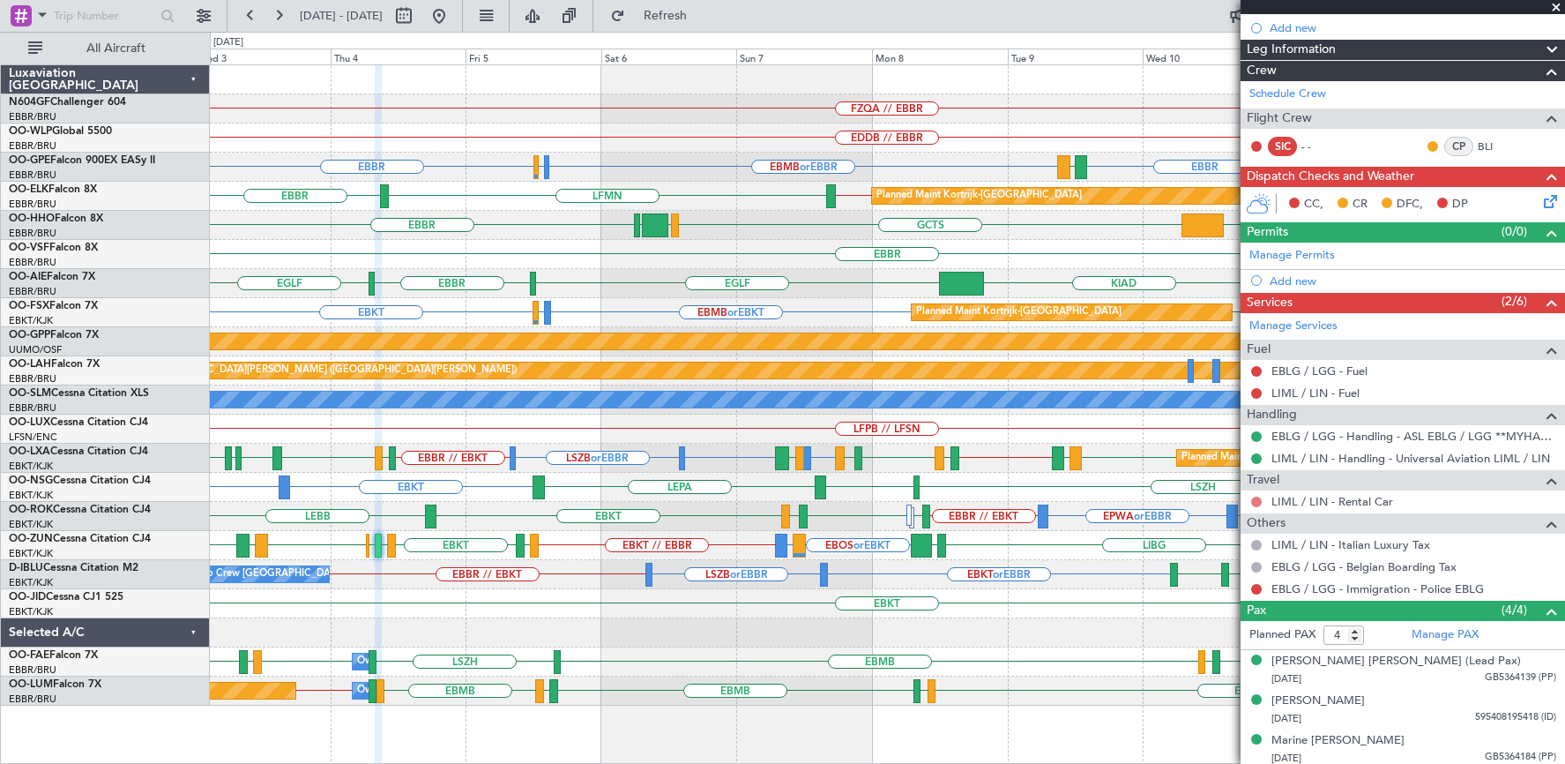
click at [1256, 501] on button at bounding box center [1256, 501] width 11 height 11
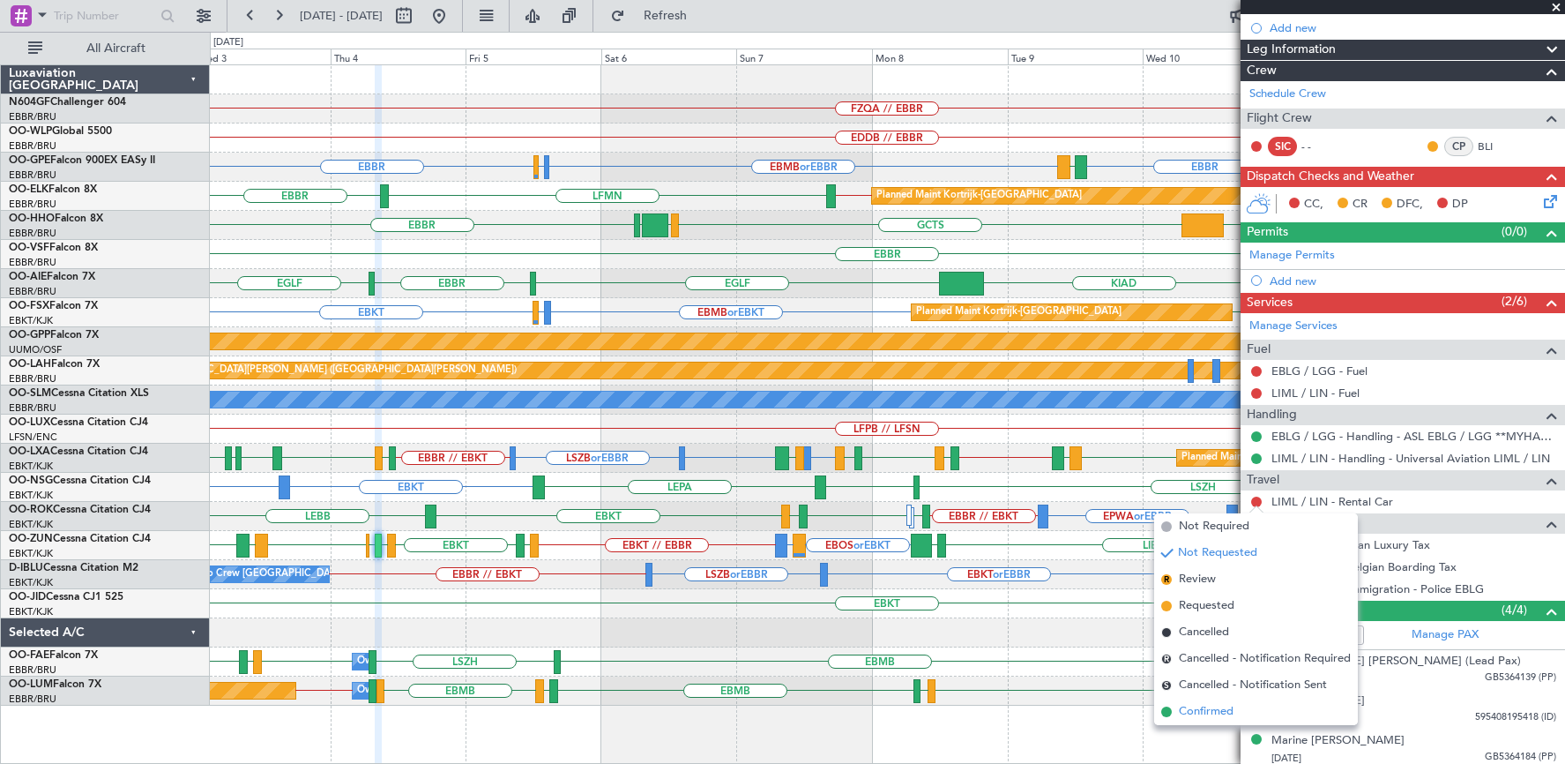
click at [1214, 707] on span "Confirmed" at bounding box center [1206, 712] width 55 height 18
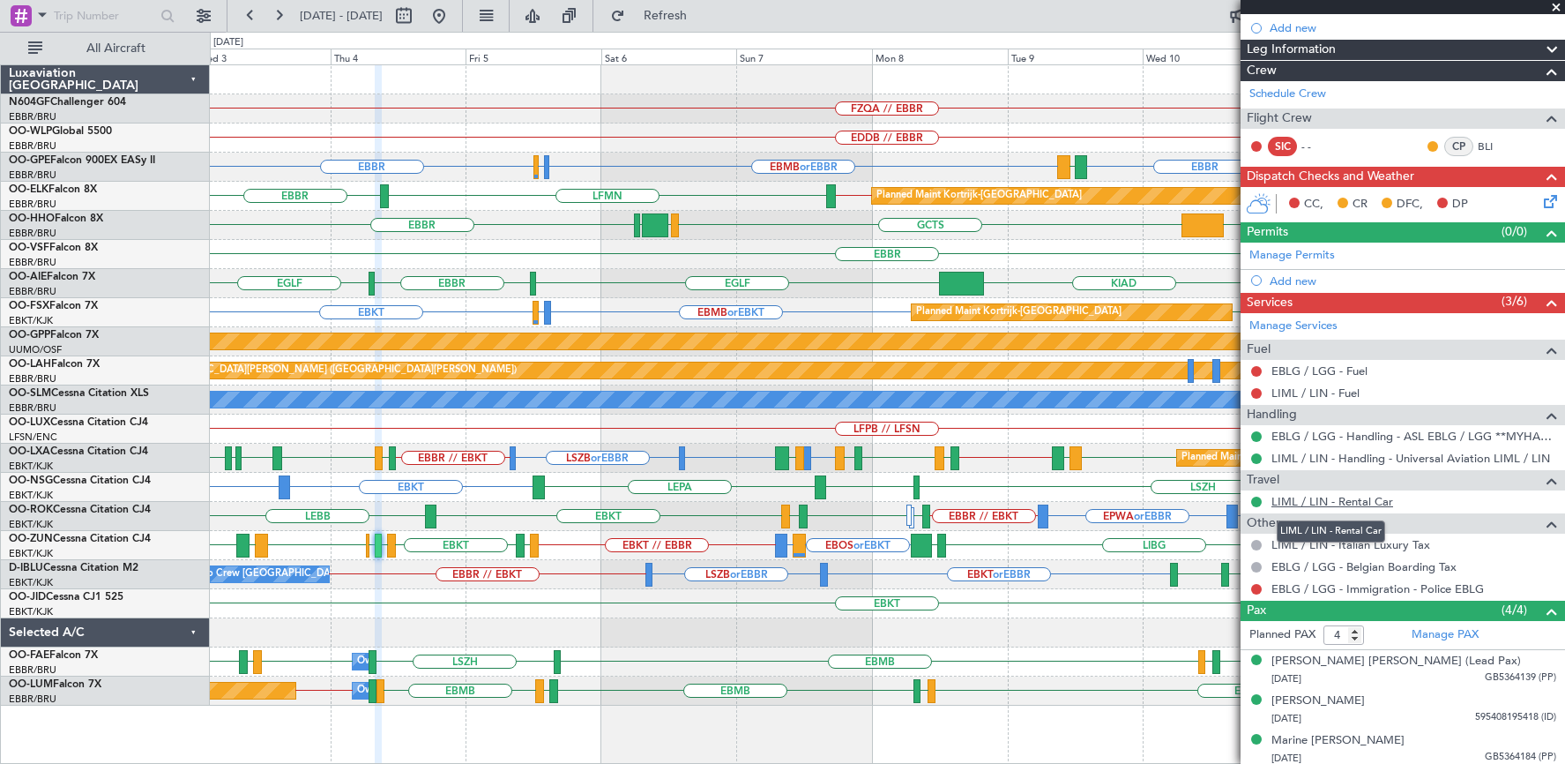
click at [1358, 498] on link "LIML / LIN - Rental Car" at bounding box center [1332, 501] width 122 height 15
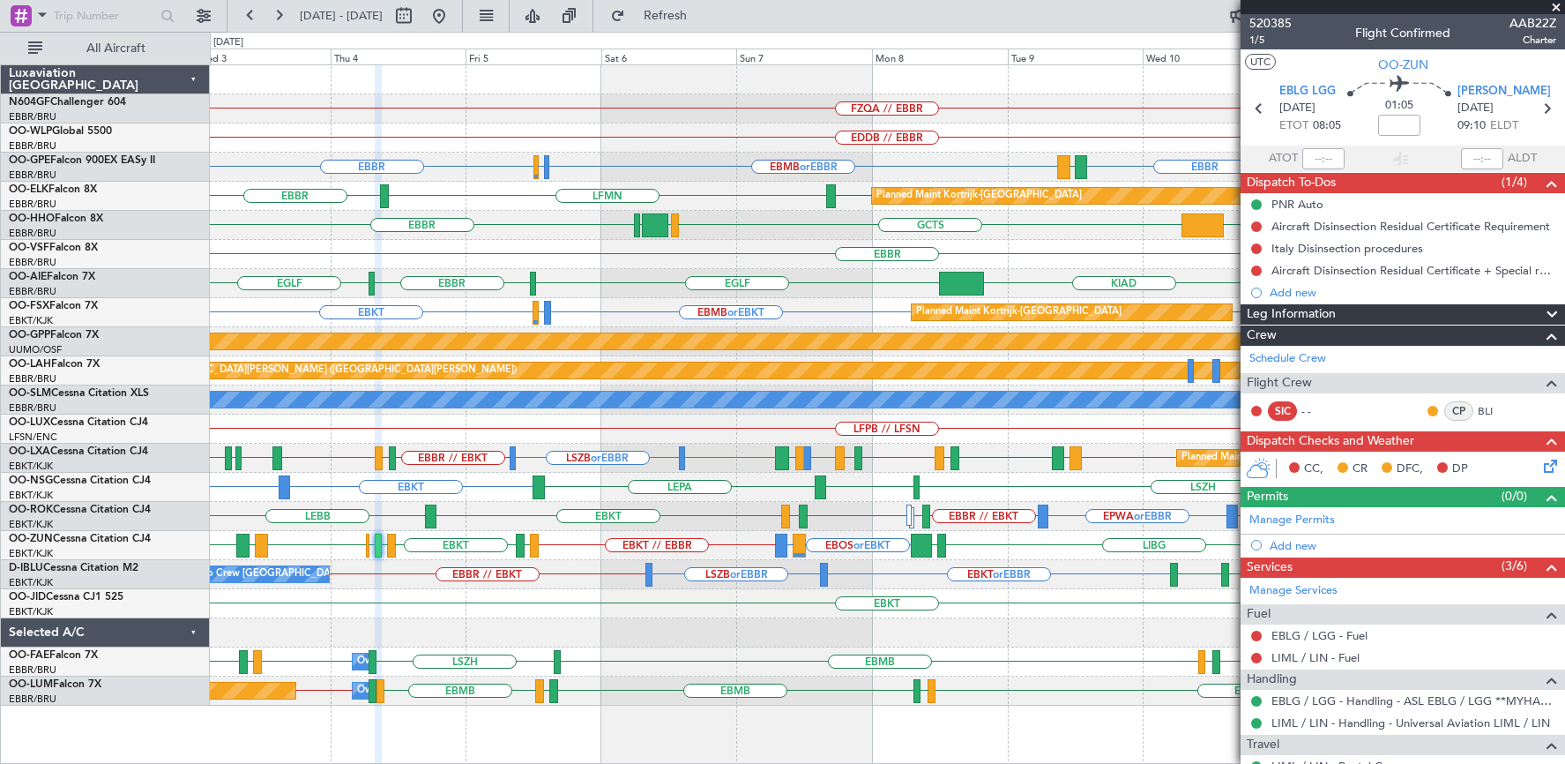
scroll to position [265, 0]
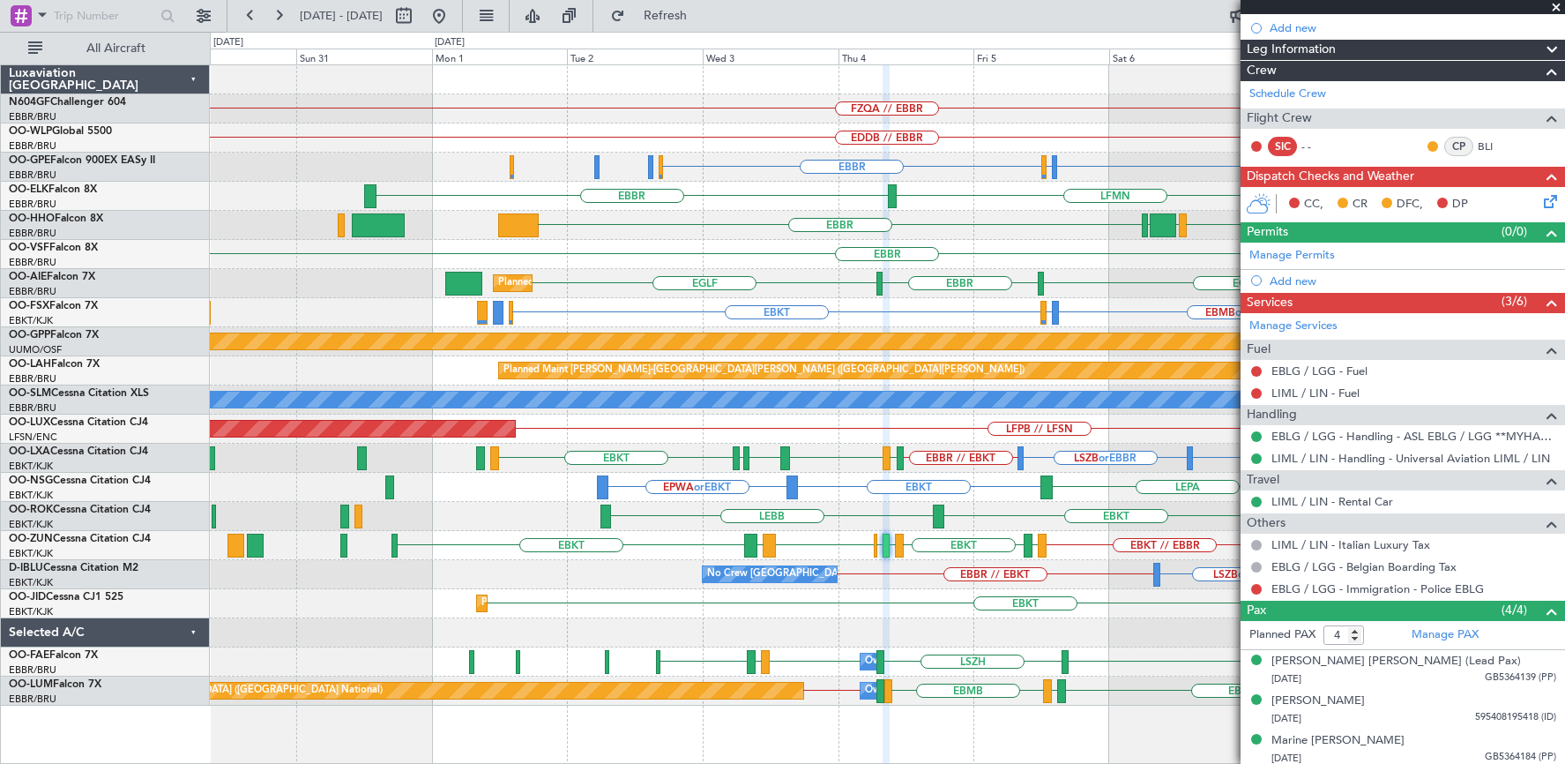
click at [904, 97] on div "FZQA // EBBR" at bounding box center [887, 108] width 1354 height 29
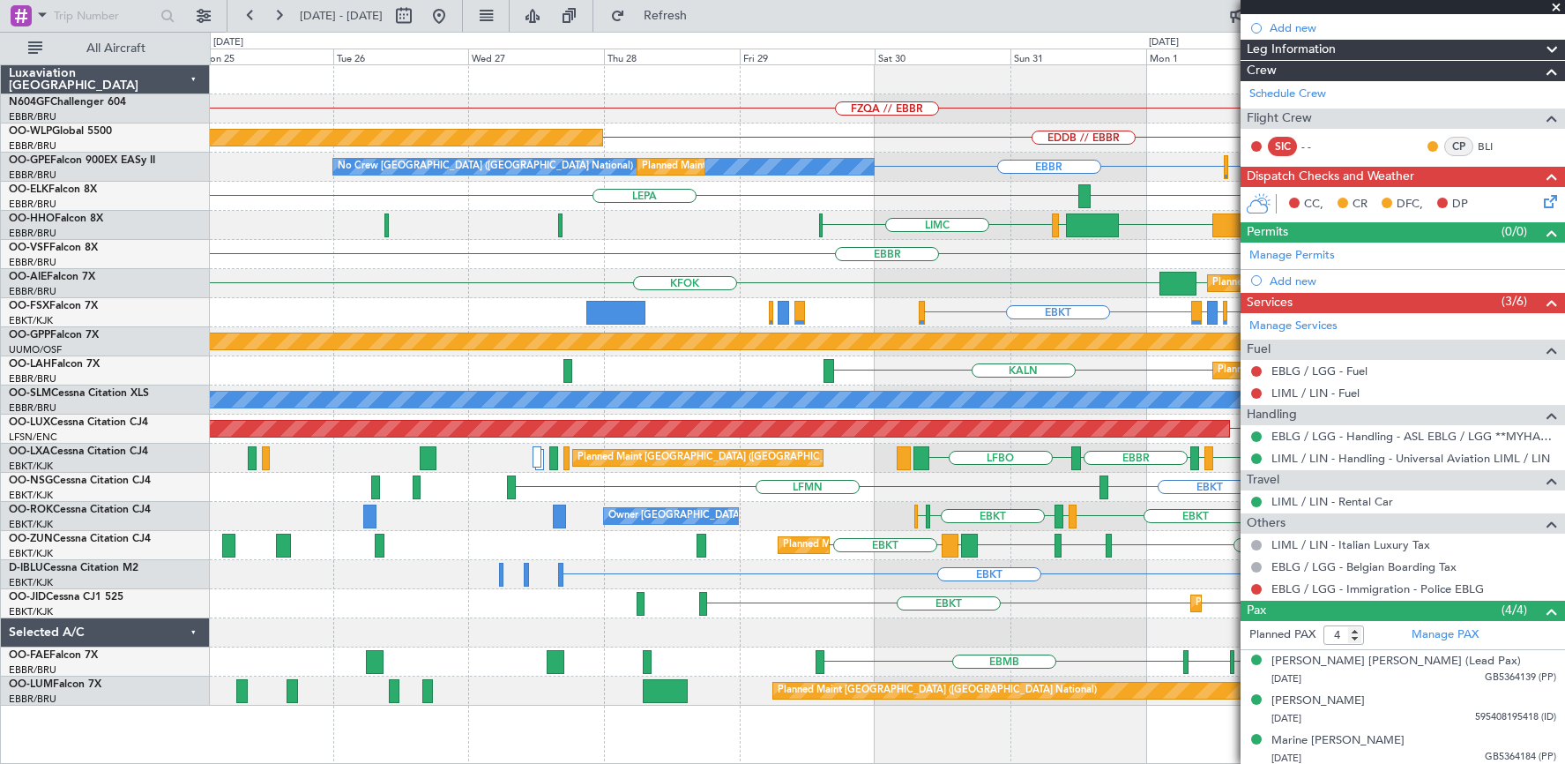
click at [1161, 99] on div "FZQA // EBBR" at bounding box center [887, 108] width 1354 height 29
click at [970, 99] on div "FZQA // EBBR" at bounding box center [887, 108] width 1354 height 29
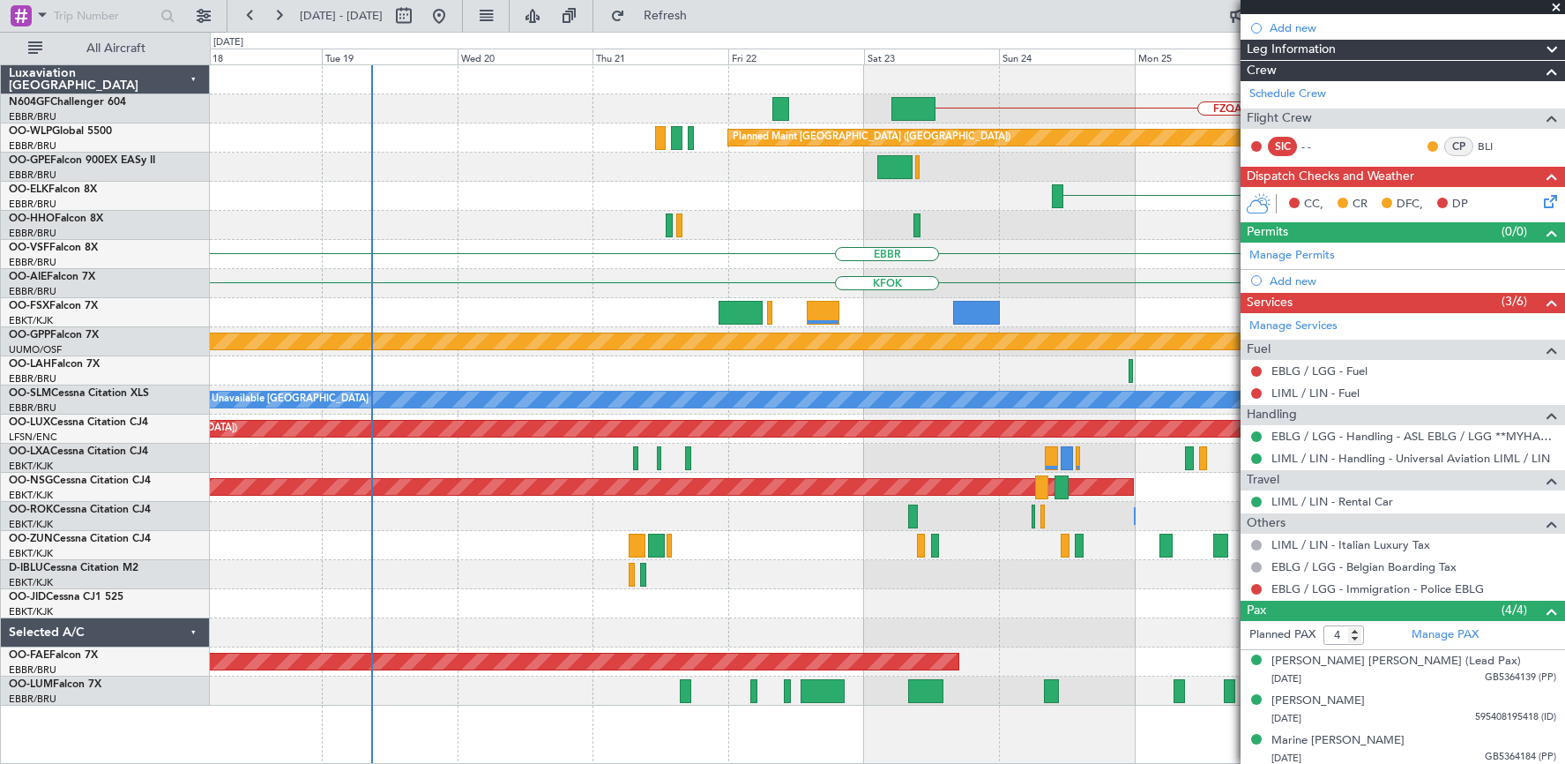
click at [870, 100] on div "FZQA // EBBR" at bounding box center [887, 108] width 1354 height 29
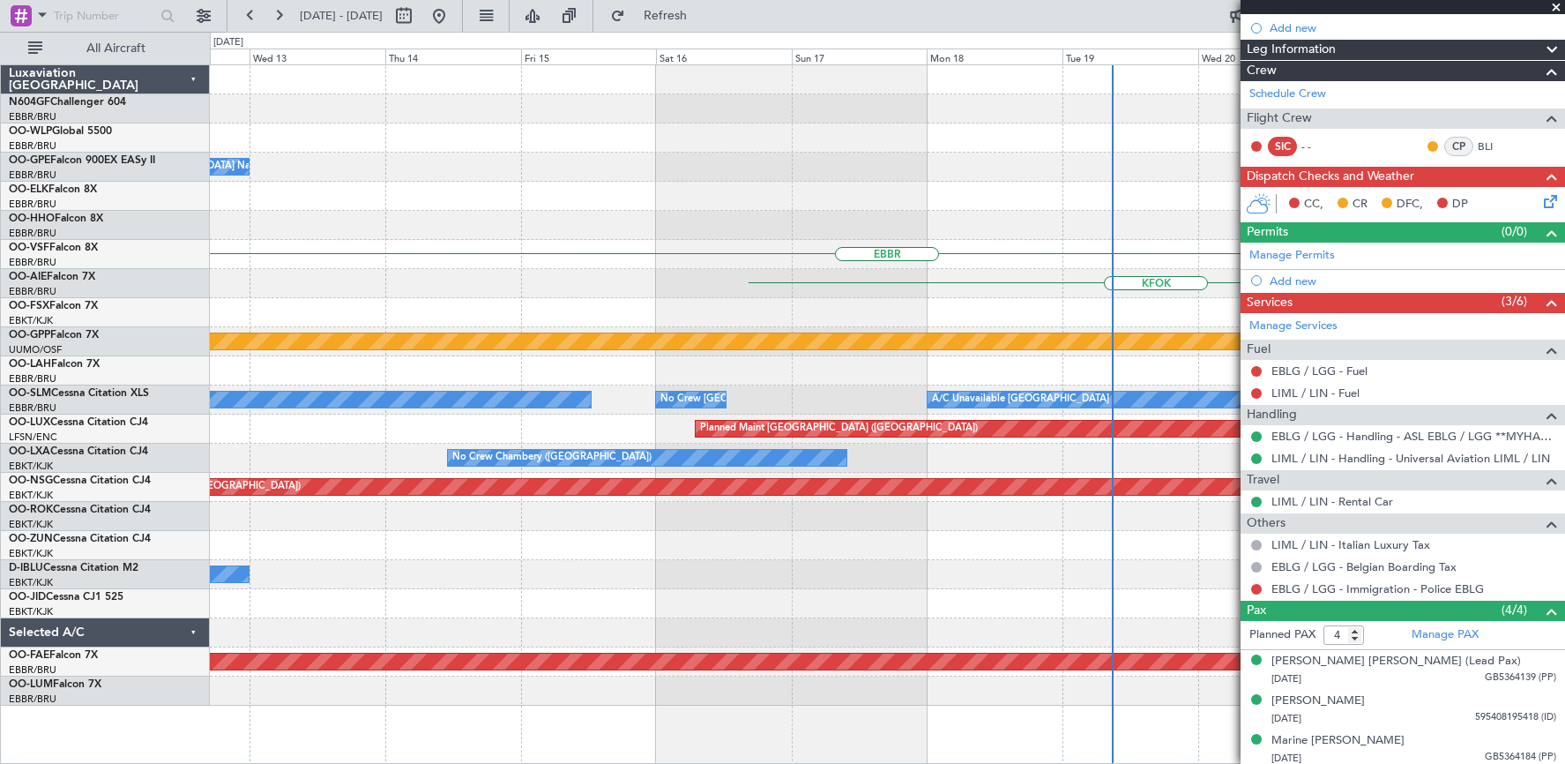
click at [879, 129] on div "FZQA // EBBR Planned Maint Berlin (Brandenburg) No Crew Brussels (Brussels Nati…" at bounding box center [887, 385] width 1354 height 640
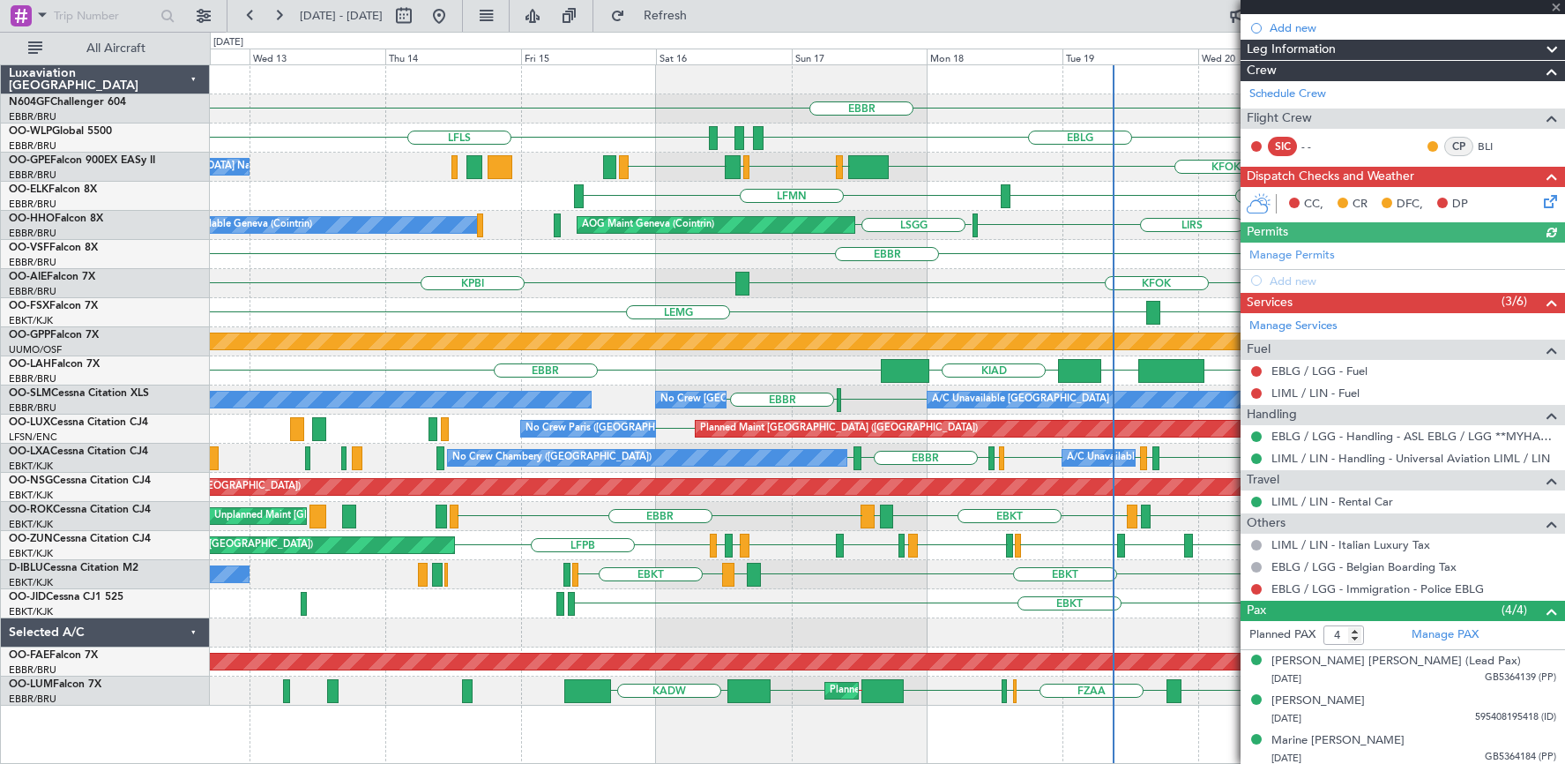
click at [1559, 4] on div at bounding box center [1403, 7] width 324 height 14
click at [1555, 4] on span at bounding box center [1556, 8] width 18 height 16
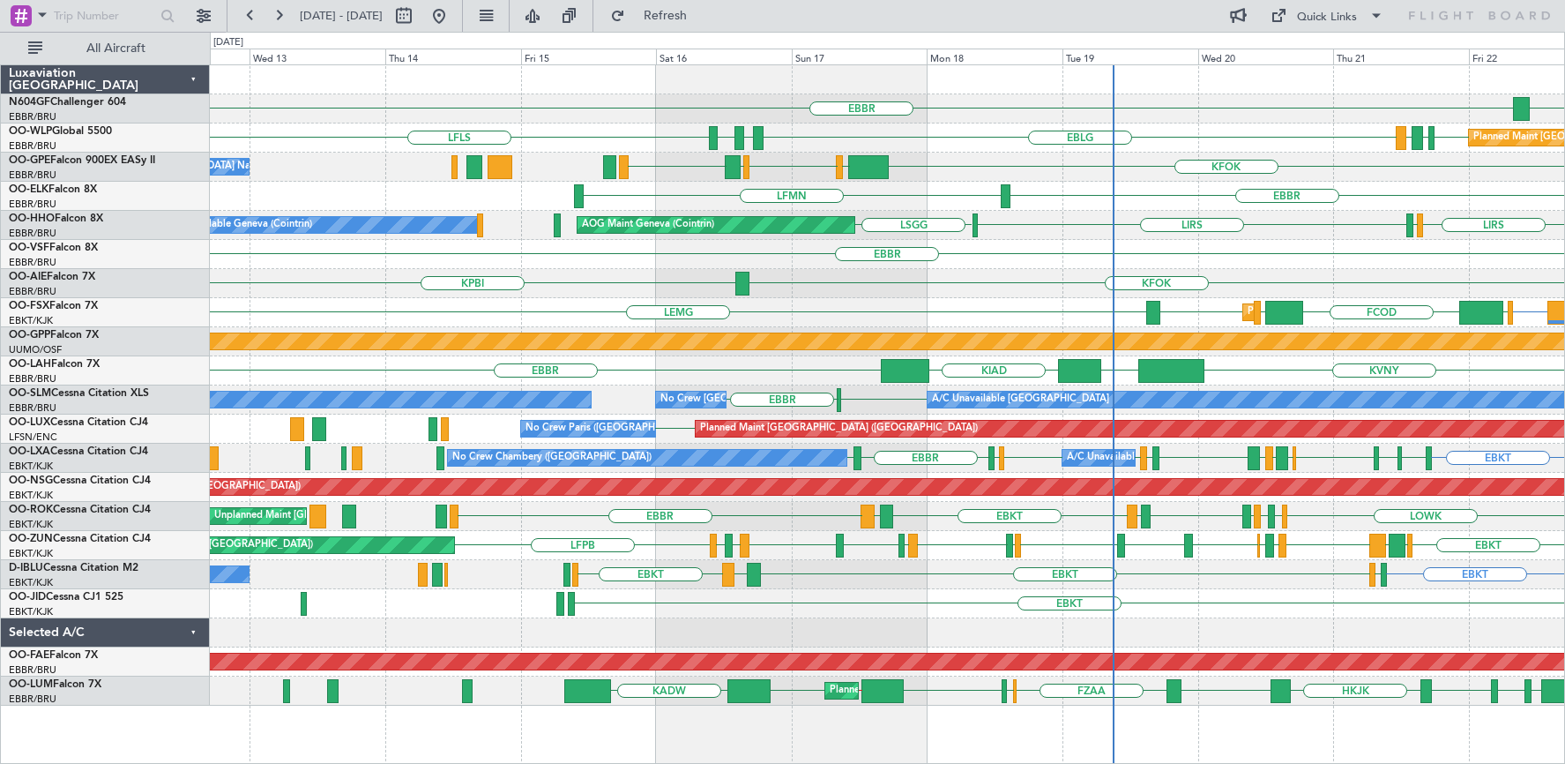
type input "0"
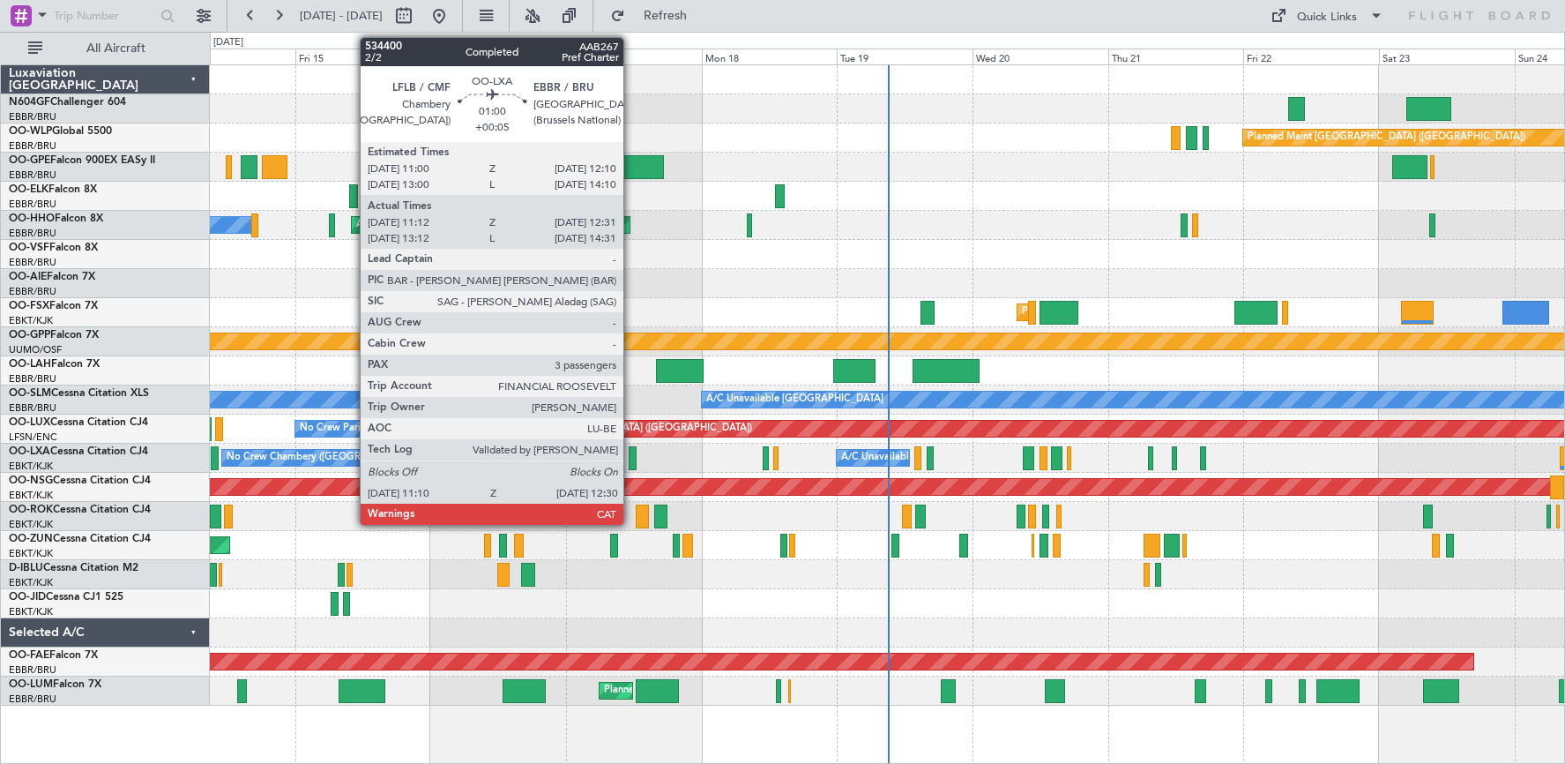
click at [631, 461] on div at bounding box center [633, 458] width 8 height 24
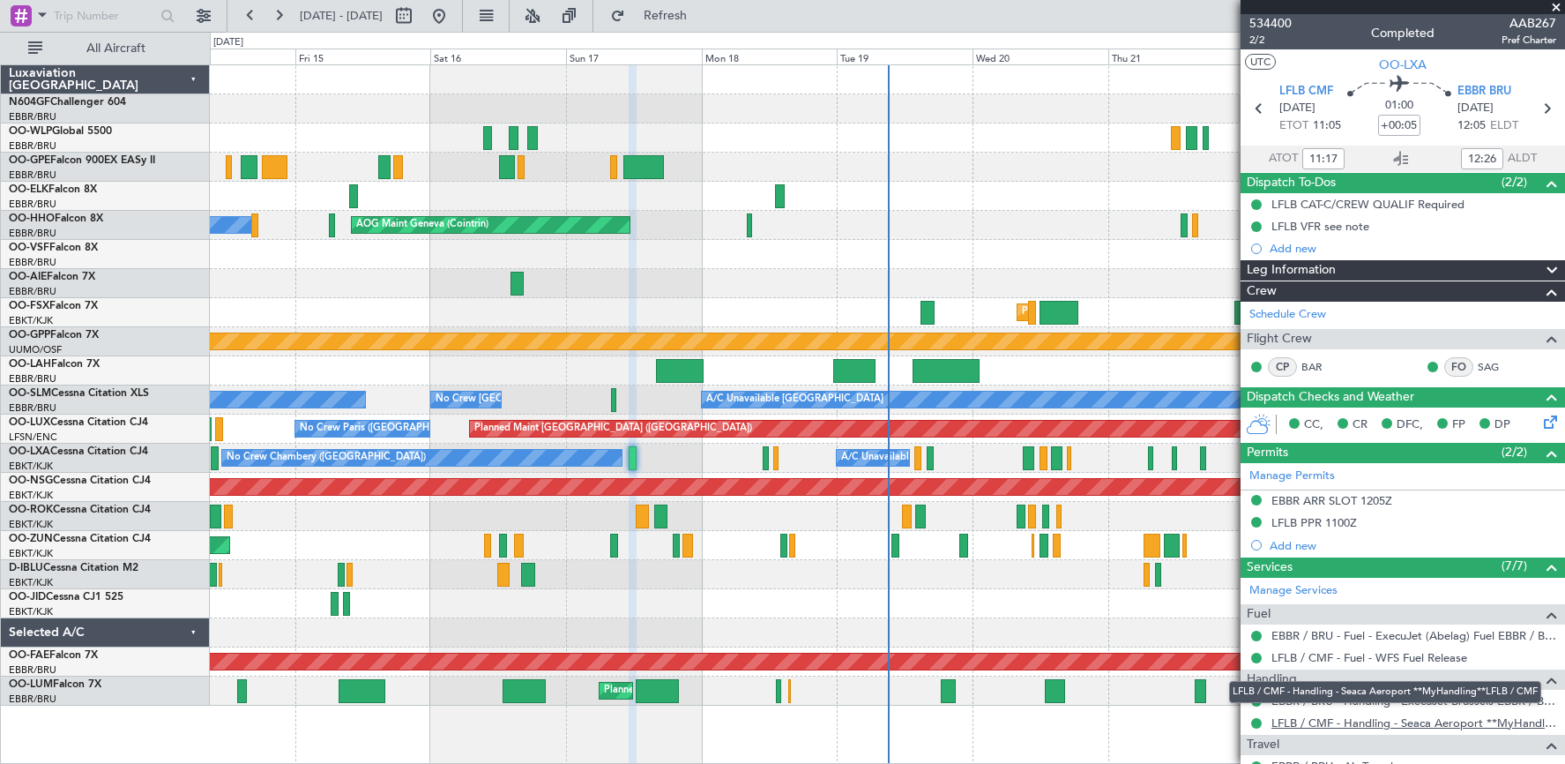
click at [1368, 726] on link "LFLB / CMF - Handling - Seaca Aeroport **MyHandling**LFLB / CMF" at bounding box center [1413, 722] width 285 height 15
click at [1558, 5] on span at bounding box center [1556, 8] width 18 height 16
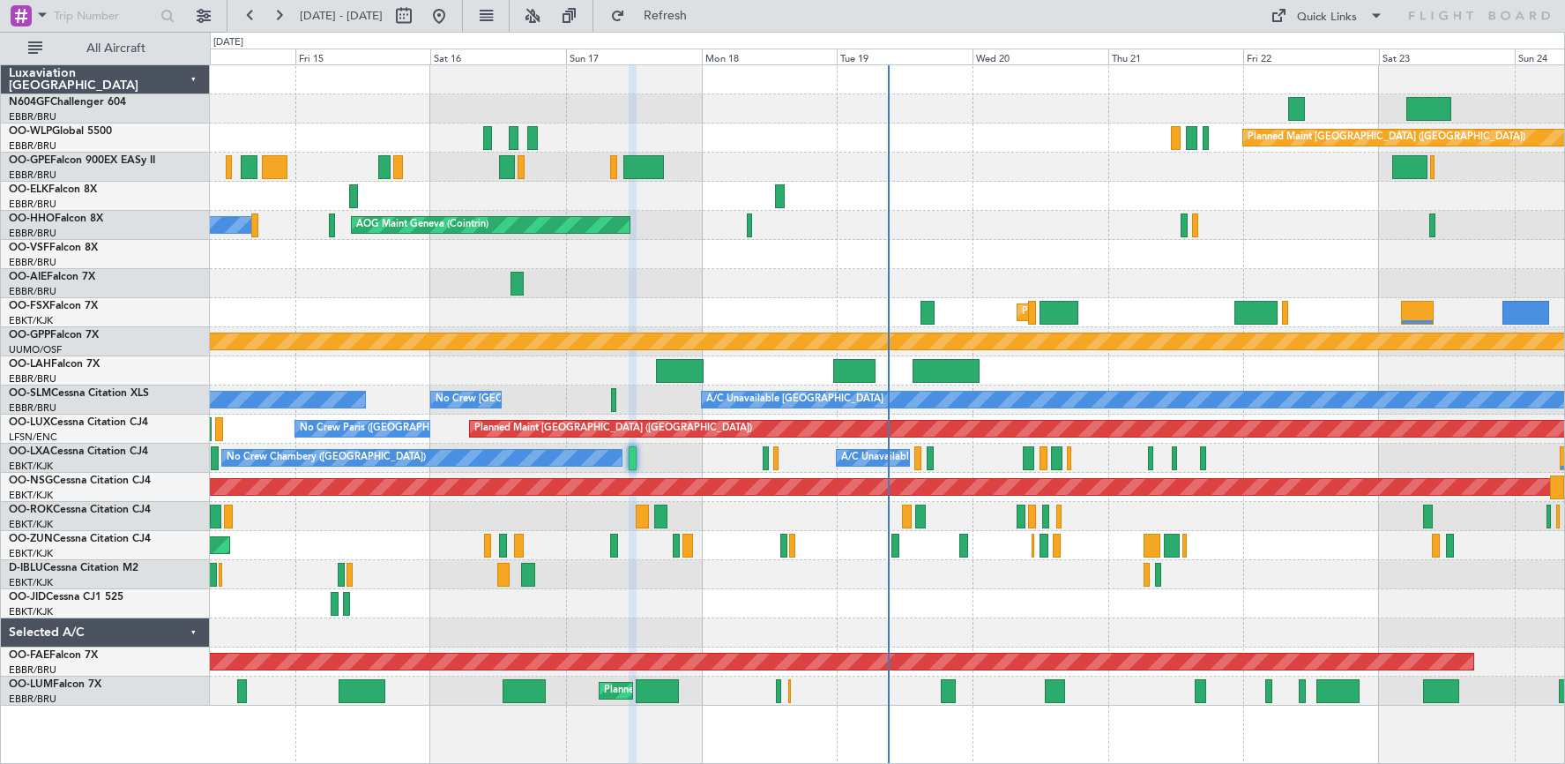
type input "0"
